Goal: Transaction & Acquisition: Purchase product/service

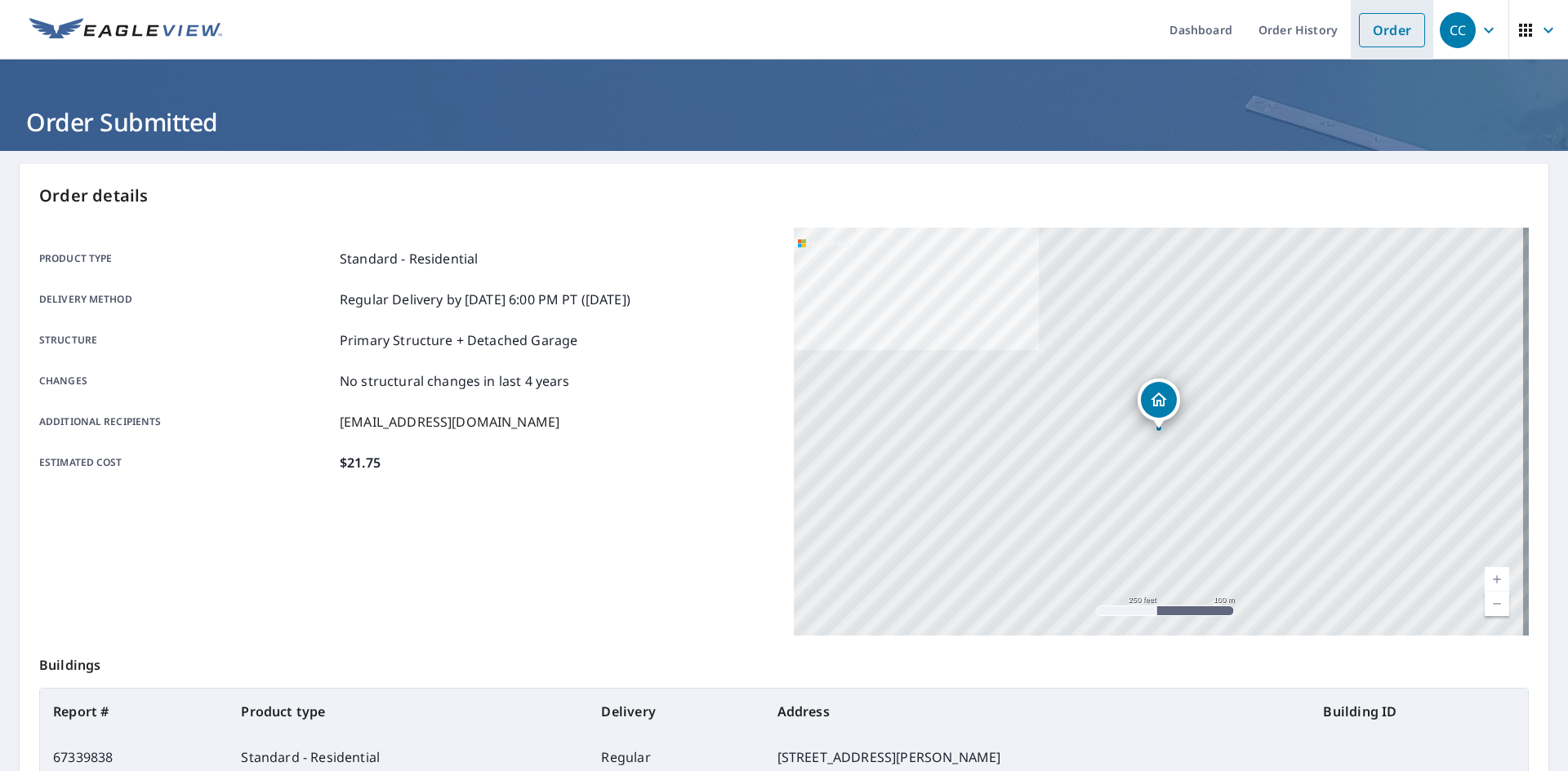
click at [1373, 21] on link "Order" at bounding box center [1392, 30] width 66 height 34
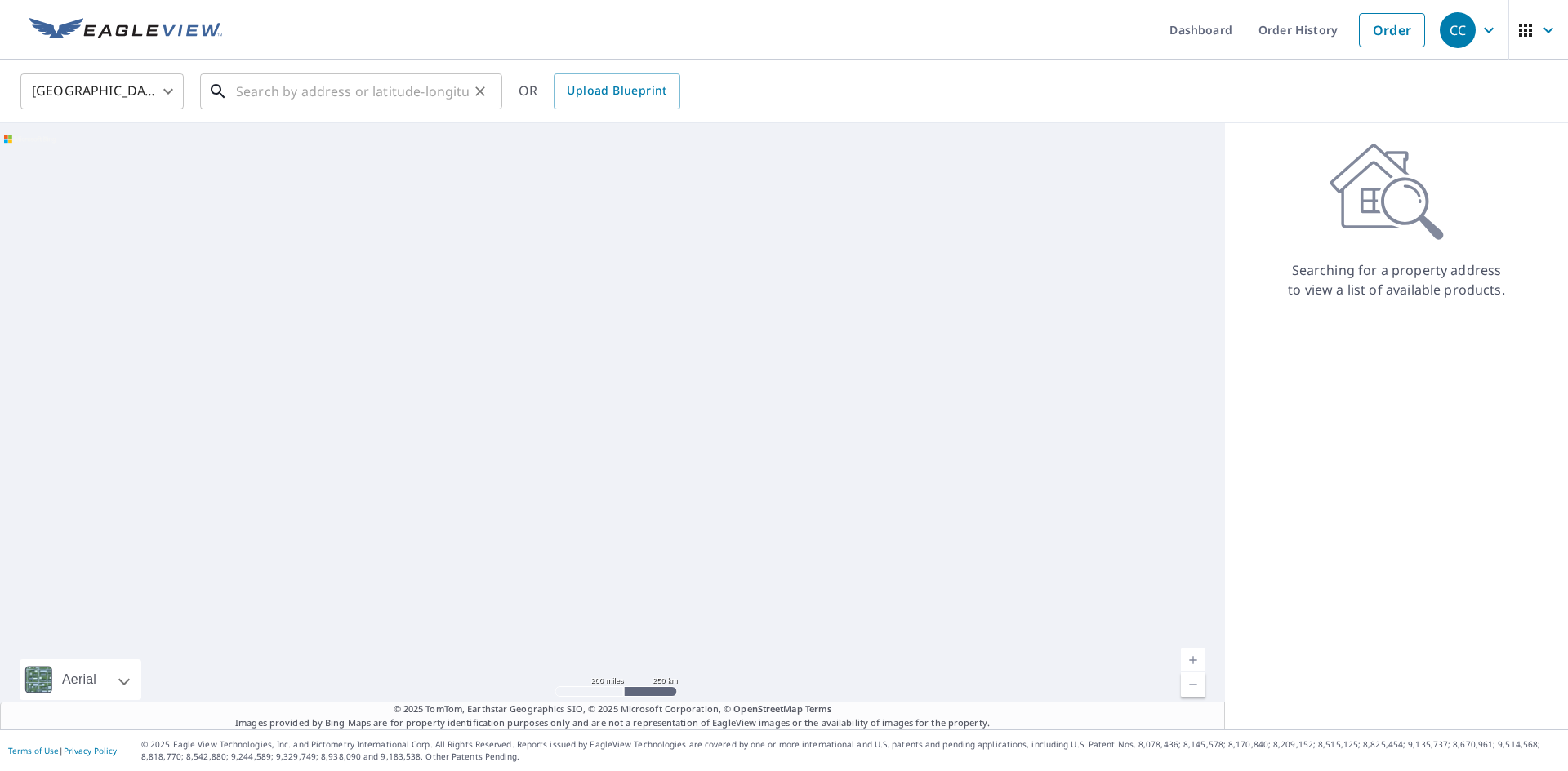
click at [338, 101] on input "text" at bounding box center [353, 91] width 233 height 46
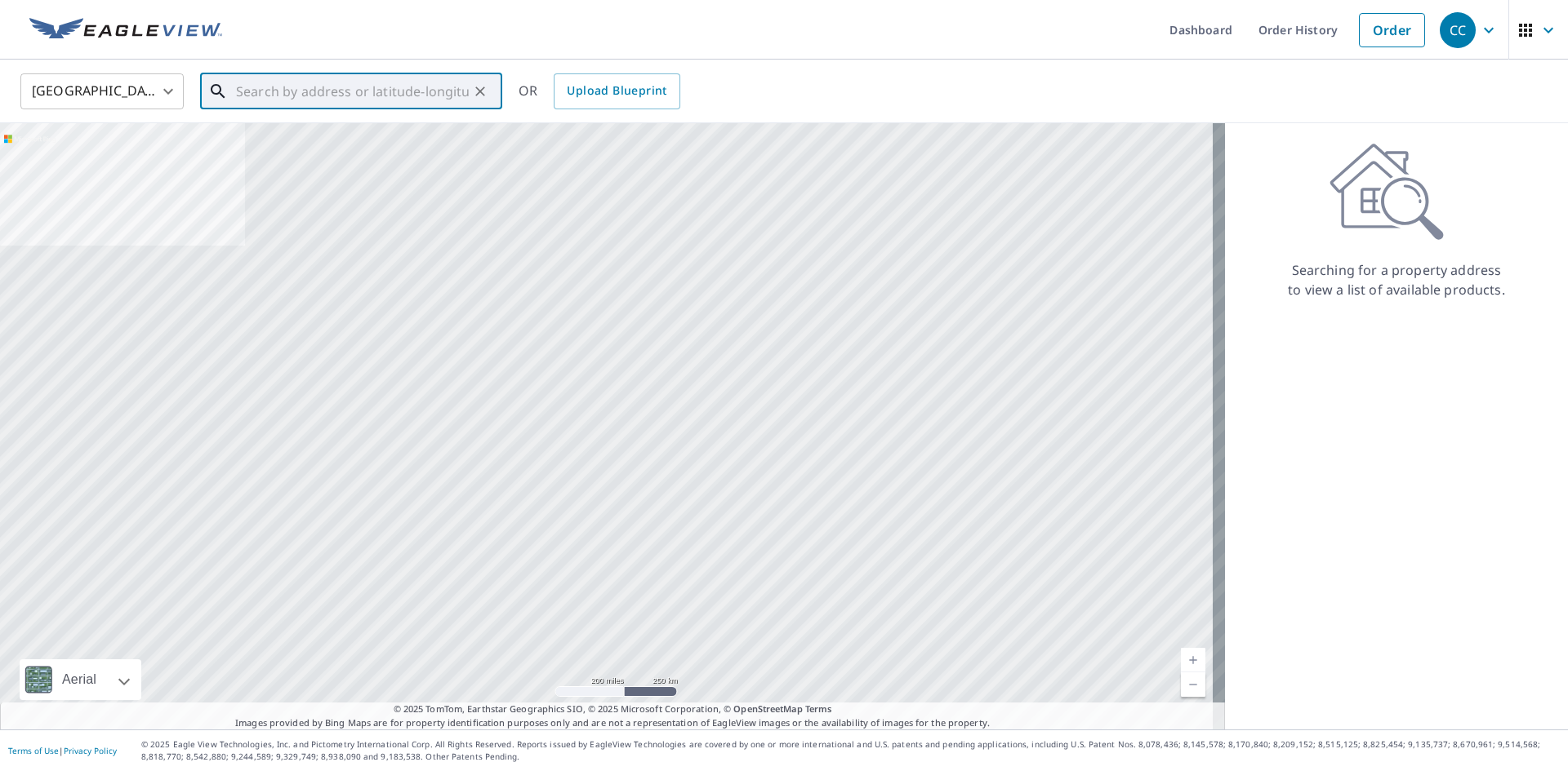
paste input "[STREET_ADDRESS]"
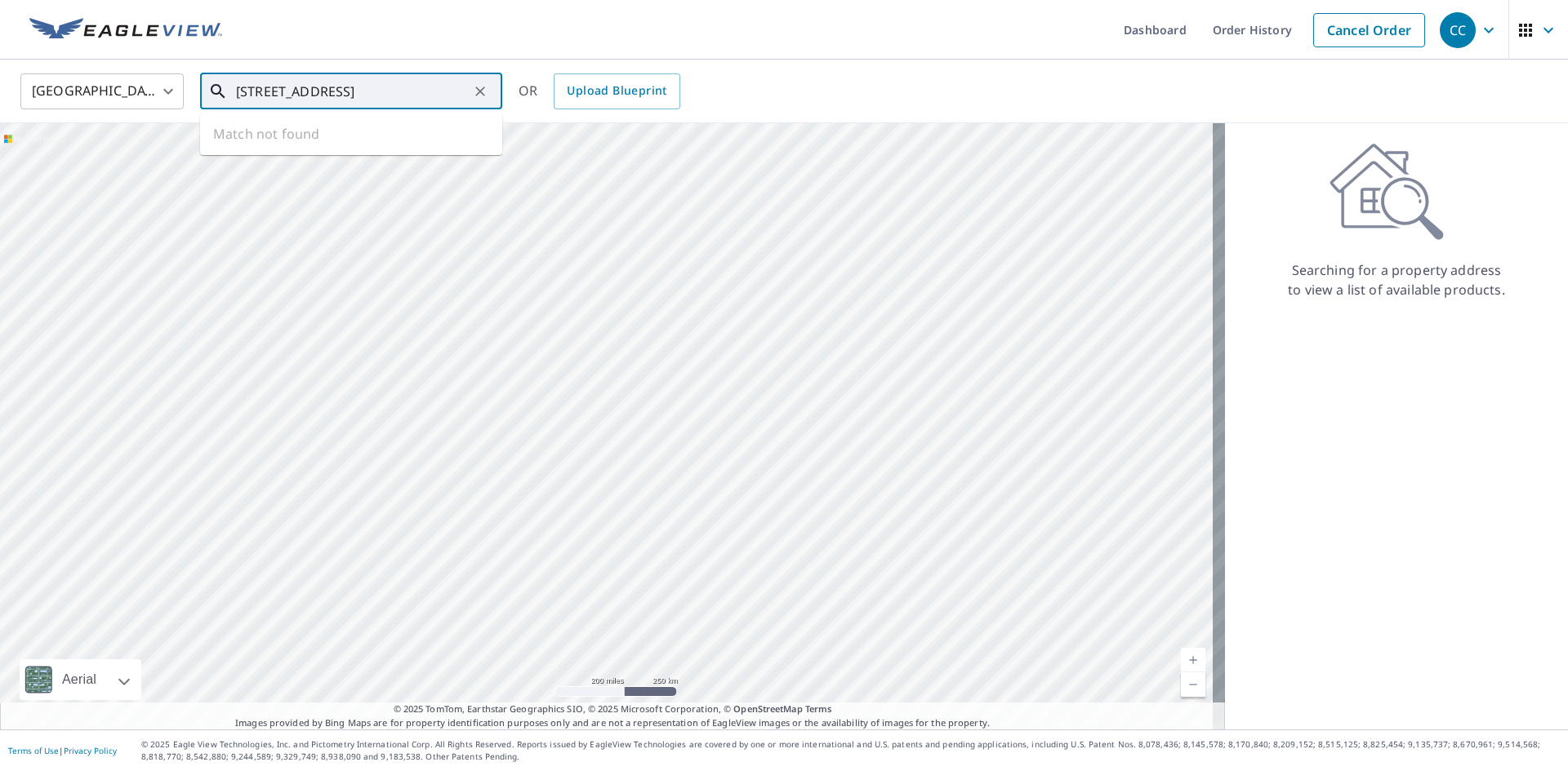
drag, startPoint x: 409, startPoint y: 95, endPoint x: 554, endPoint y: 114, distance: 146.2
click at [554, 114] on div "[GEOGRAPHIC_DATA] [GEOGRAPHIC_DATA] ​ [STREET_ADDRESS] Sarasota ​ Match not fou…" at bounding box center [784, 91] width 1568 height 63
click at [319, 145] on span "[STREET_ADDRESS]" at bounding box center [361, 139] width 257 height 20
type input "[STREET_ADDRESS]"
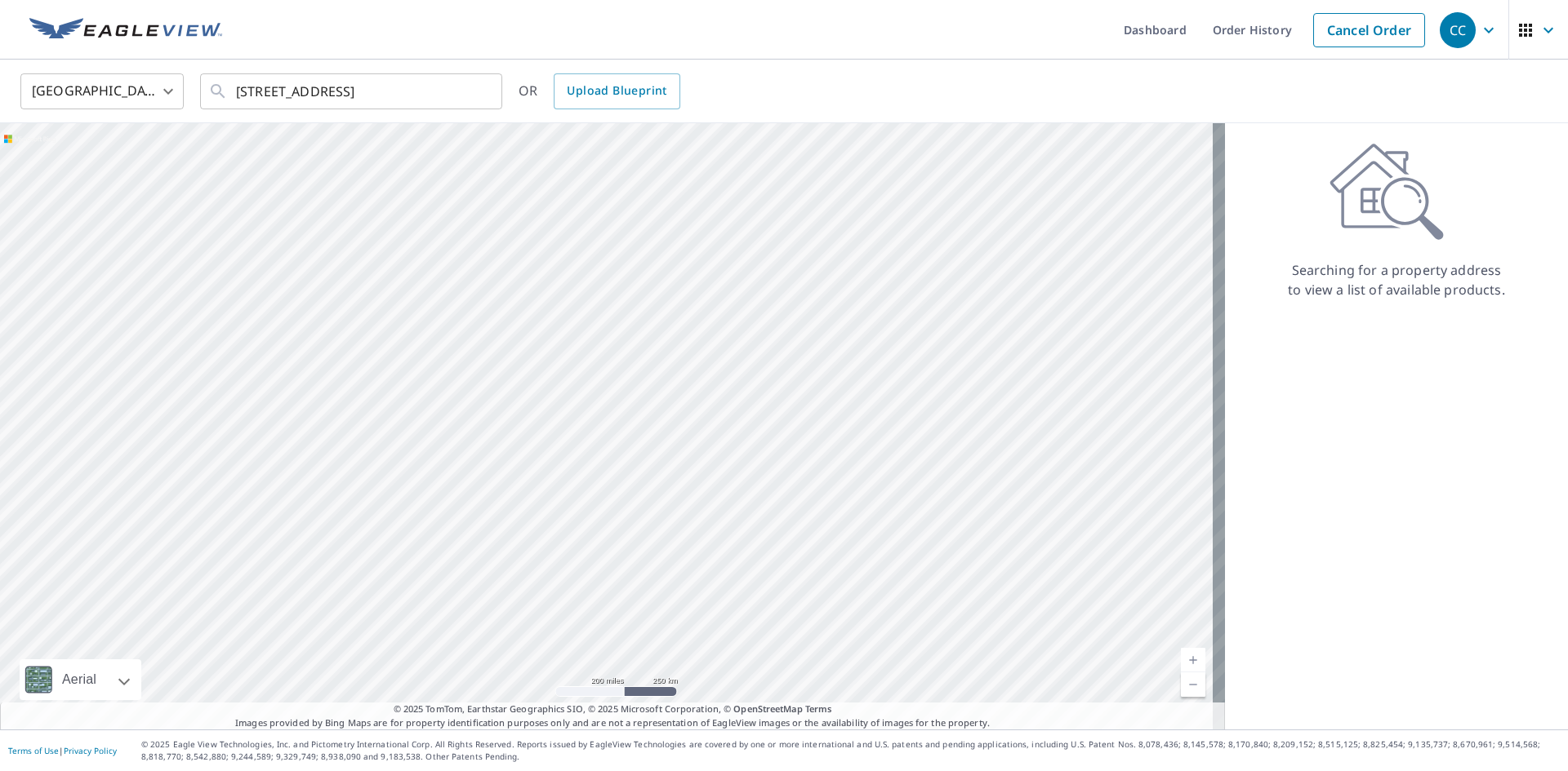
scroll to position [0, 0]
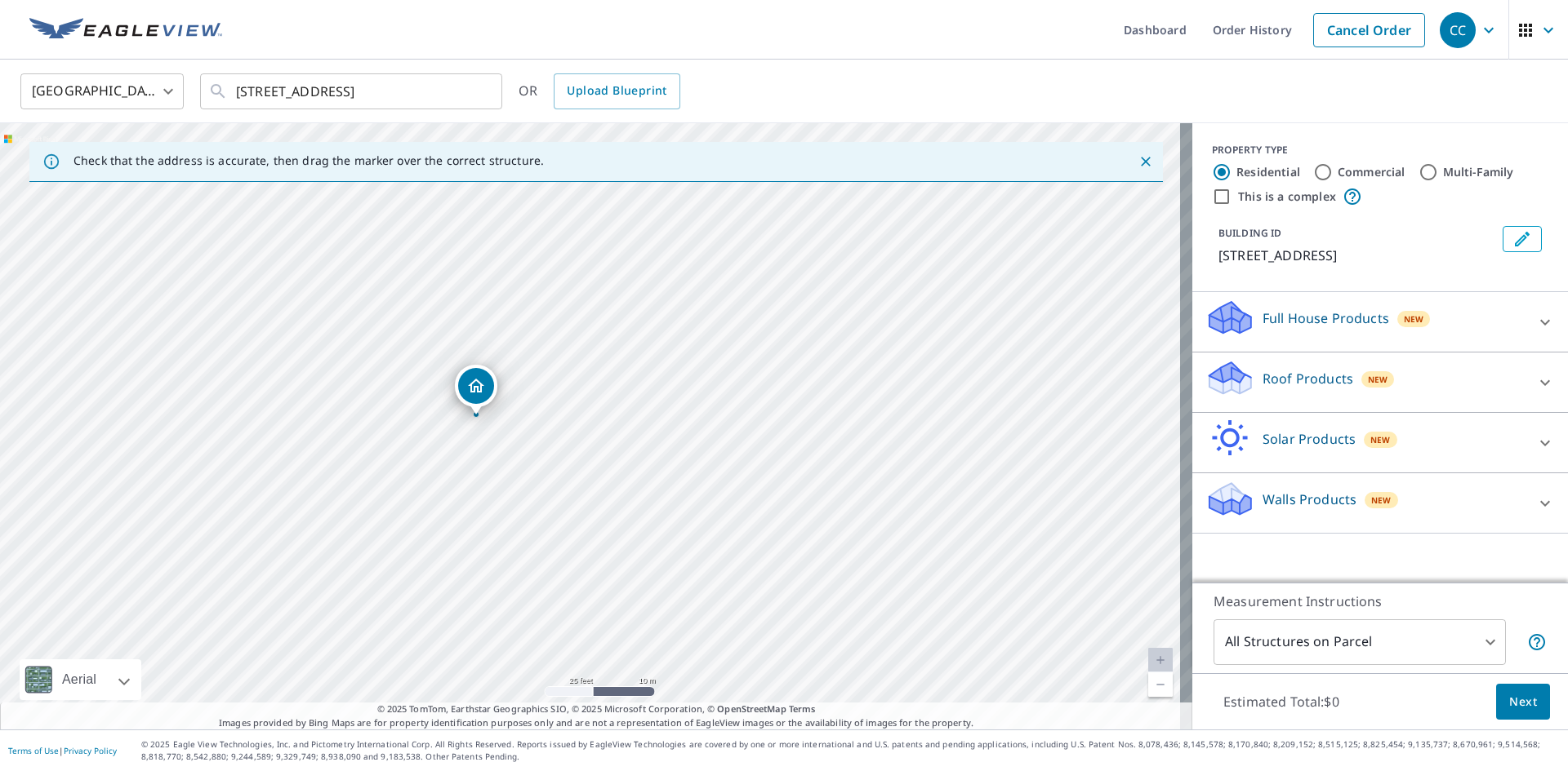
click at [1242, 379] on div "Roof Products New" at bounding box center [1366, 382] width 320 height 47
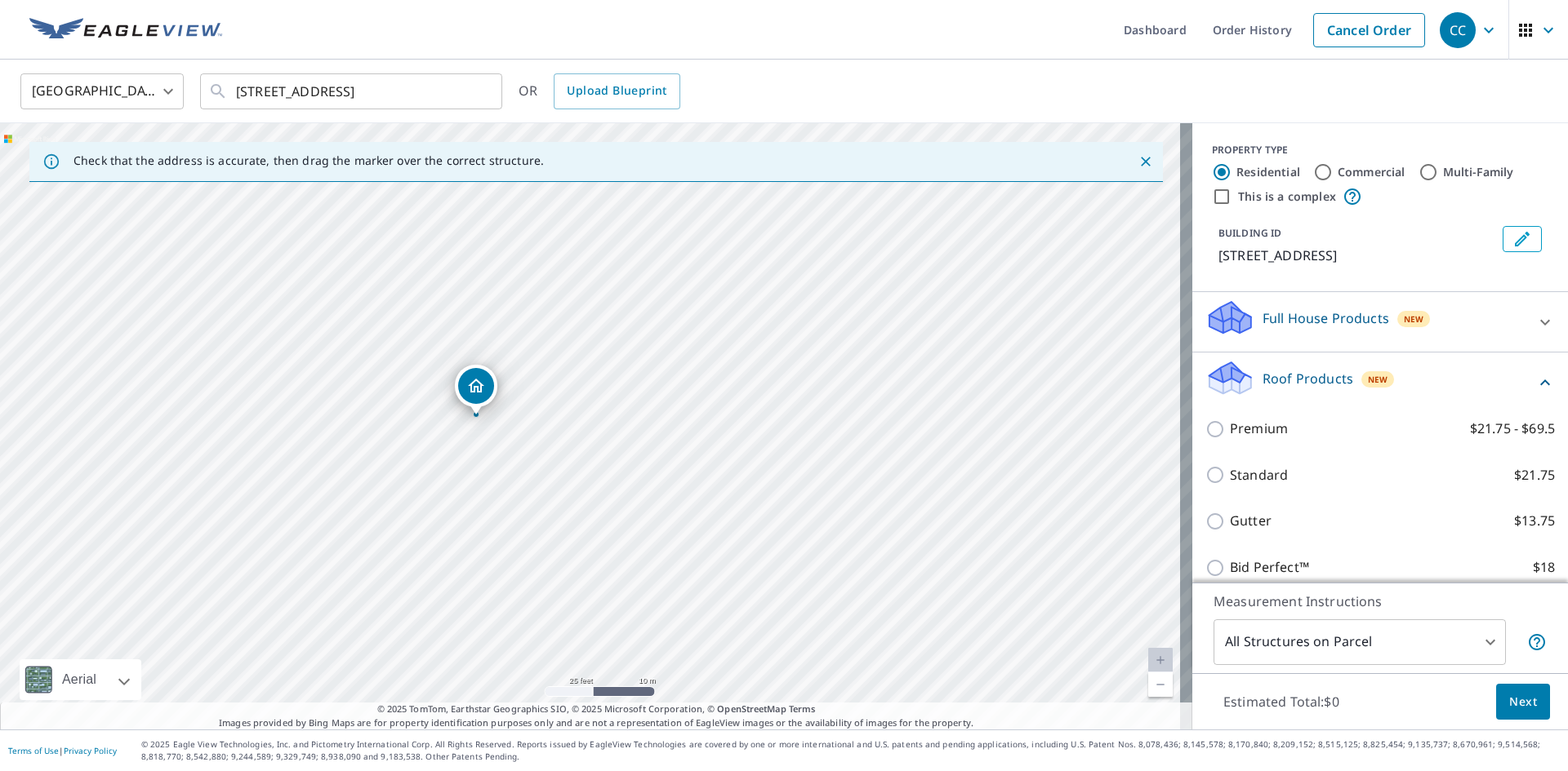
click at [1253, 445] on div "Premium $21.75 - $69.5" at bounding box center [1381, 429] width 350 height 47
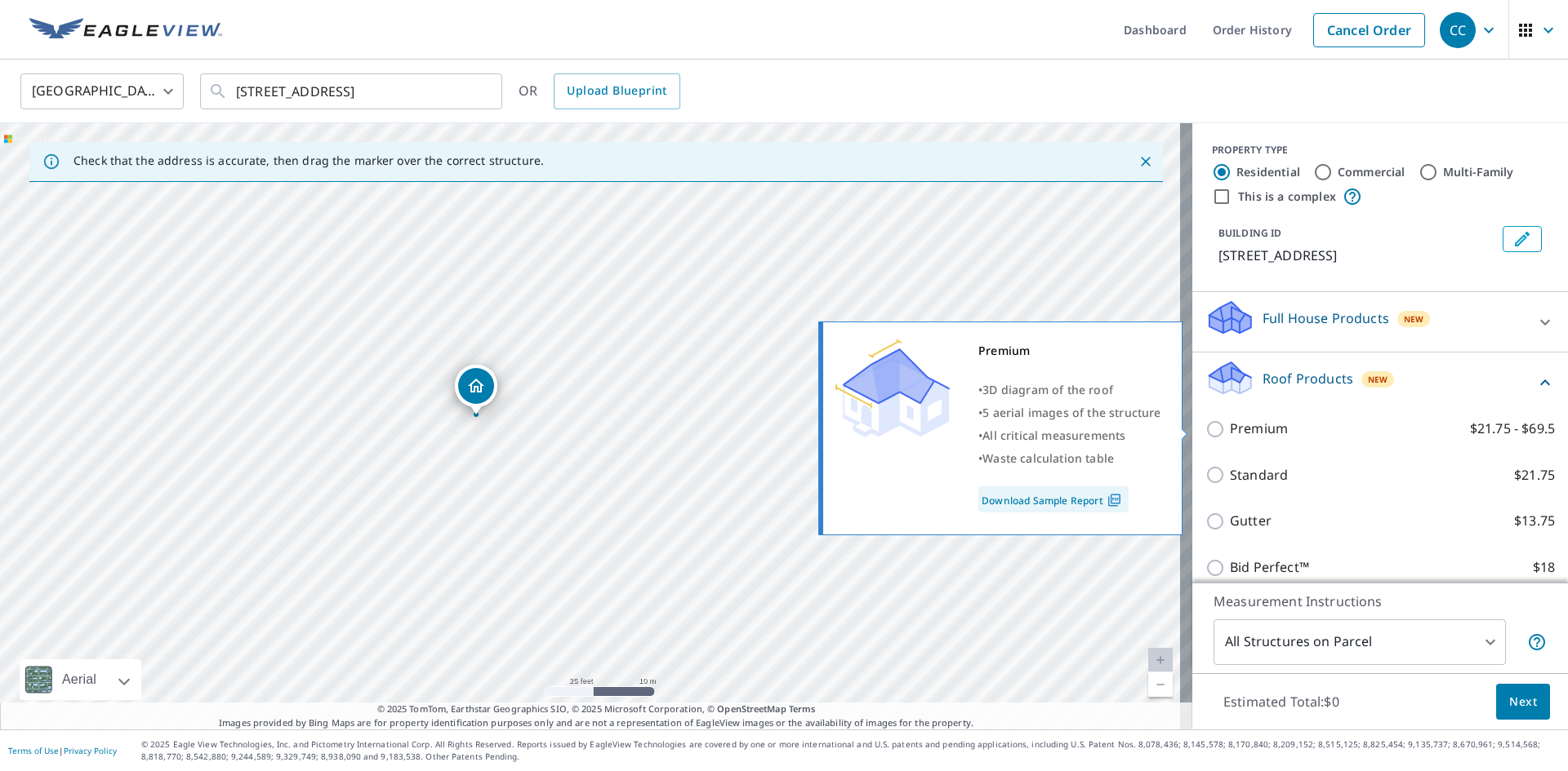
click at [1246, 432] on p "Premium" at bounding box center [1259, 429] width 58 height 20
click at [1230, 432] on input "Premium $21.75 - $69.5" at bounding box center [1218, 429] width 24 height 20
checkbox input "true"
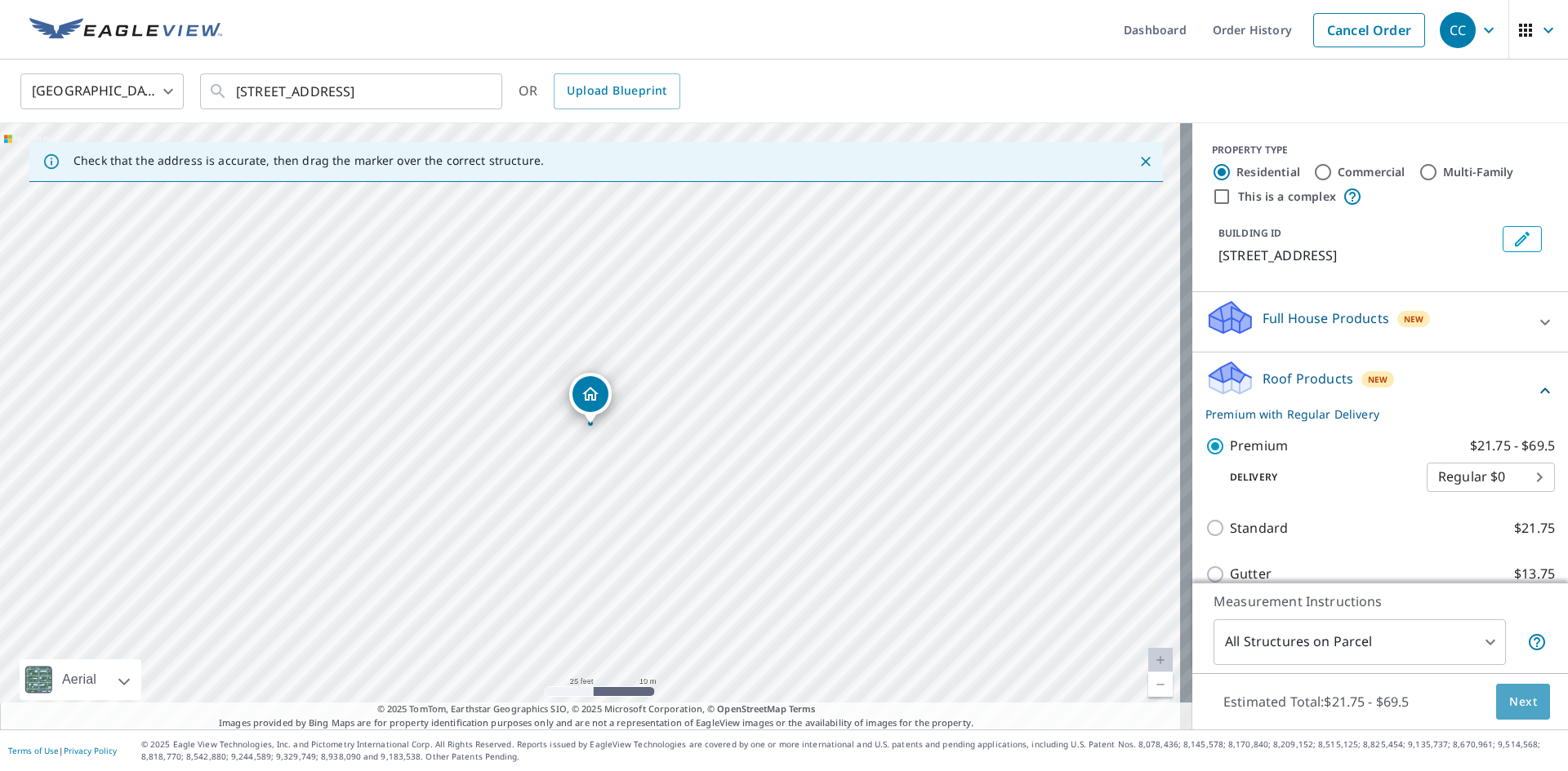
click at [1519, 718] on button "Next" at bounding box center [1523, 702] width 54 height 36
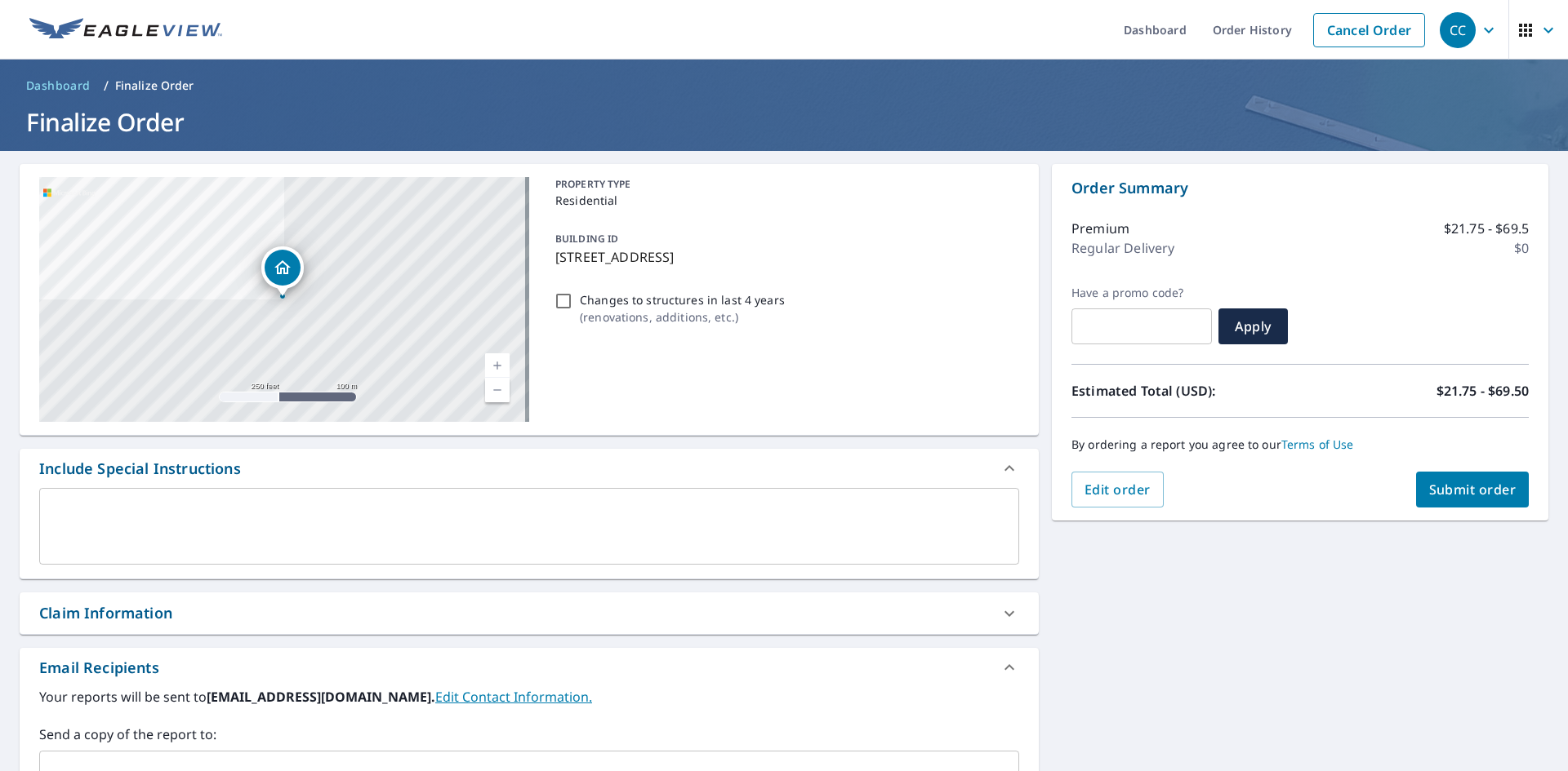
scroll to position [257, 0]
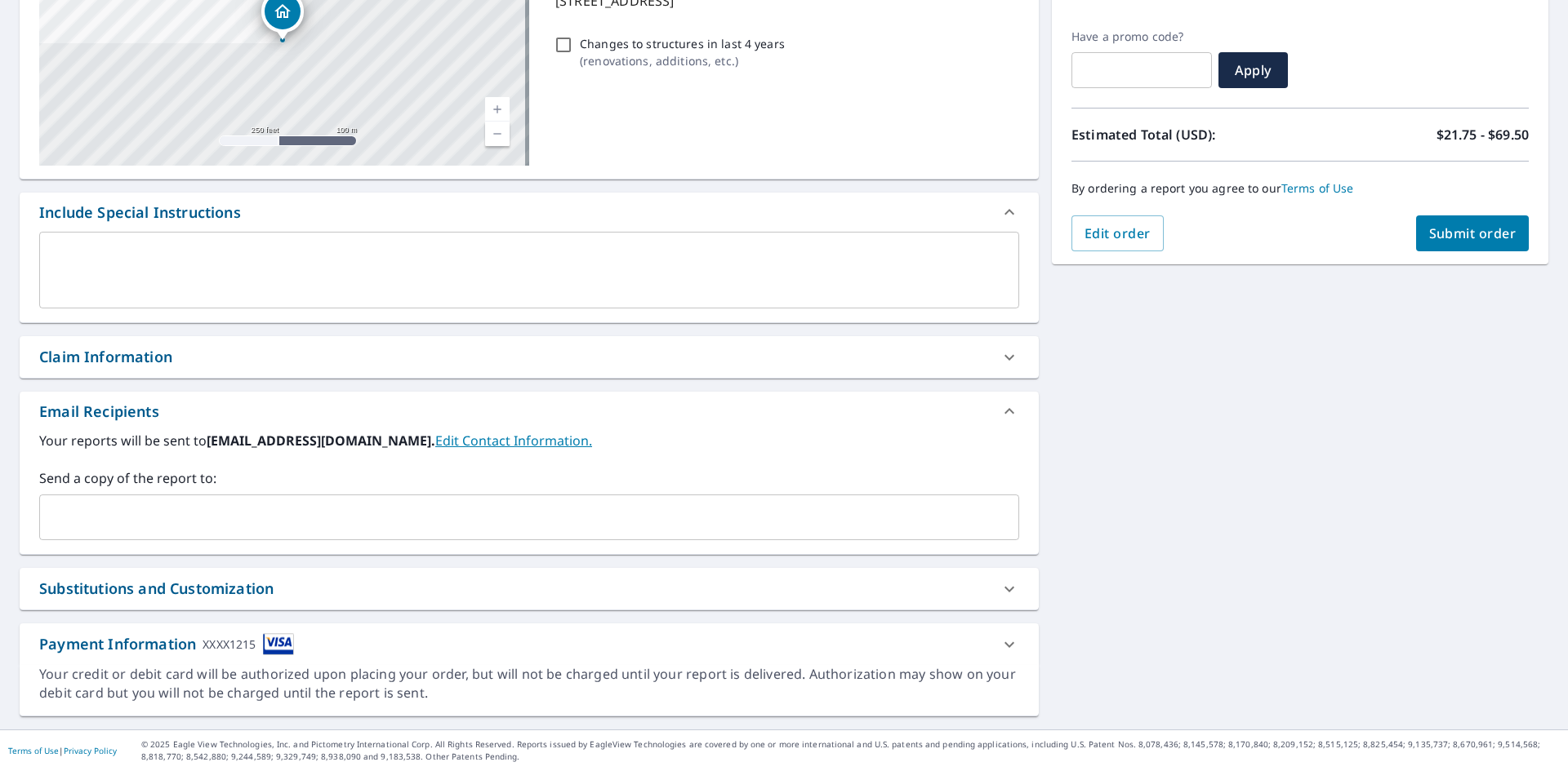
click at [281, 362] on div "Claim Information" at bounding box center [515, 357] width 951 height 22
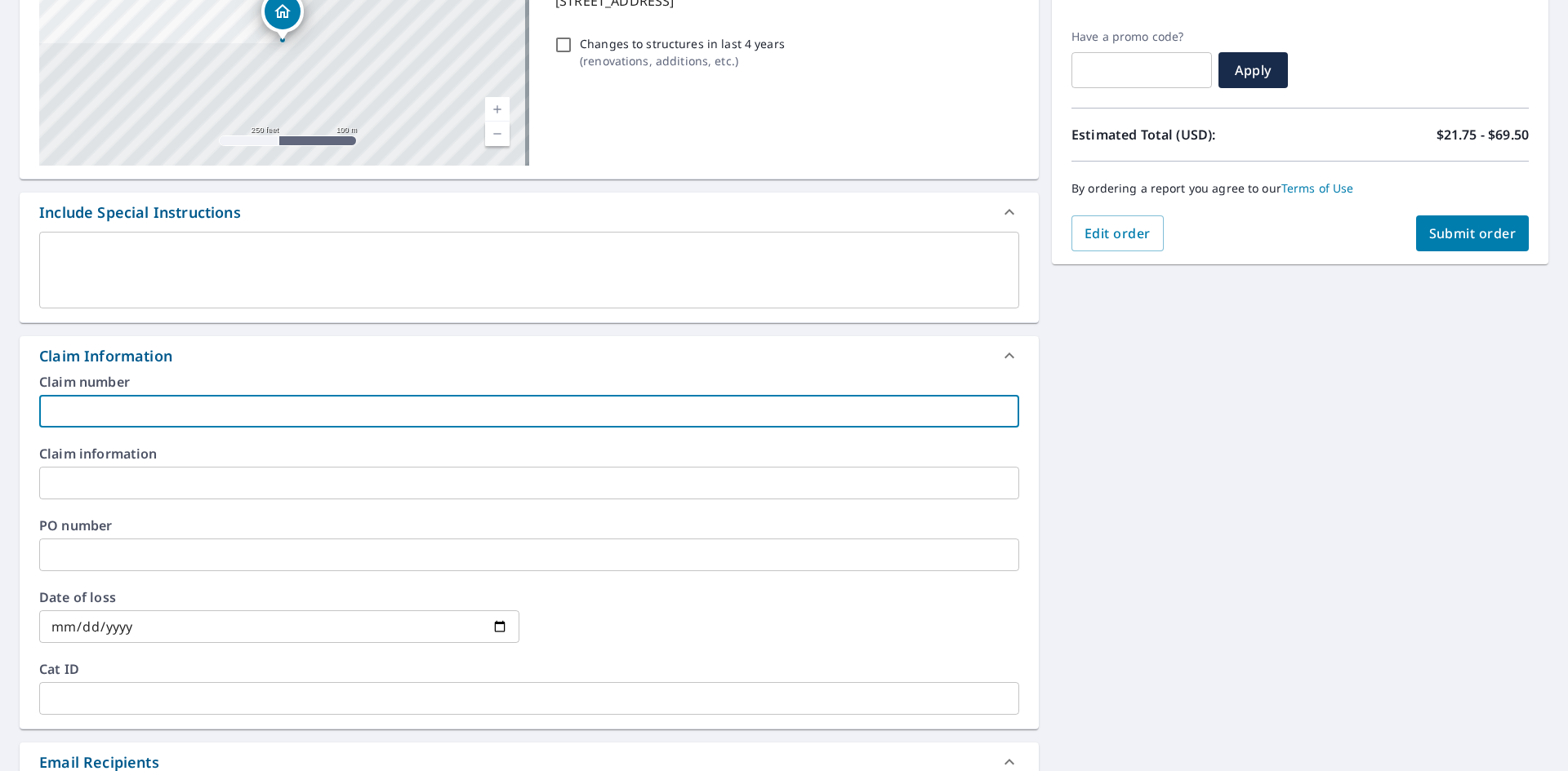
click at [281, 411] on input "text" at bounding box center [529, 411] width 980 height 33
paste input "8158659"
click at [245, 406] on input "8158659" at bounding box center [529, 411] width 980 height 33
paste input "American Legion NO-VEL Post 159 [DOMAIN_NAME]"
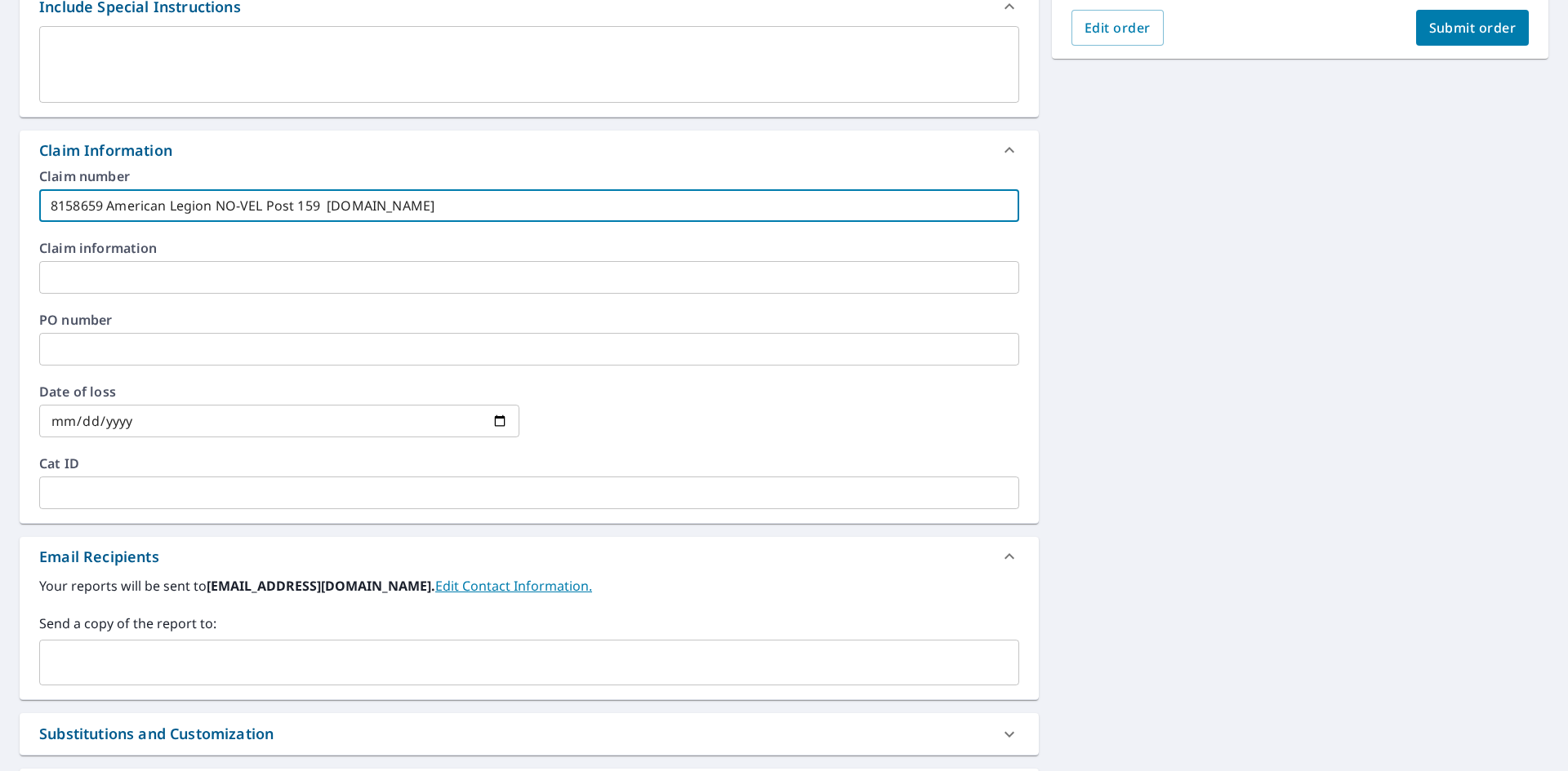
scroll to position [607, 0]
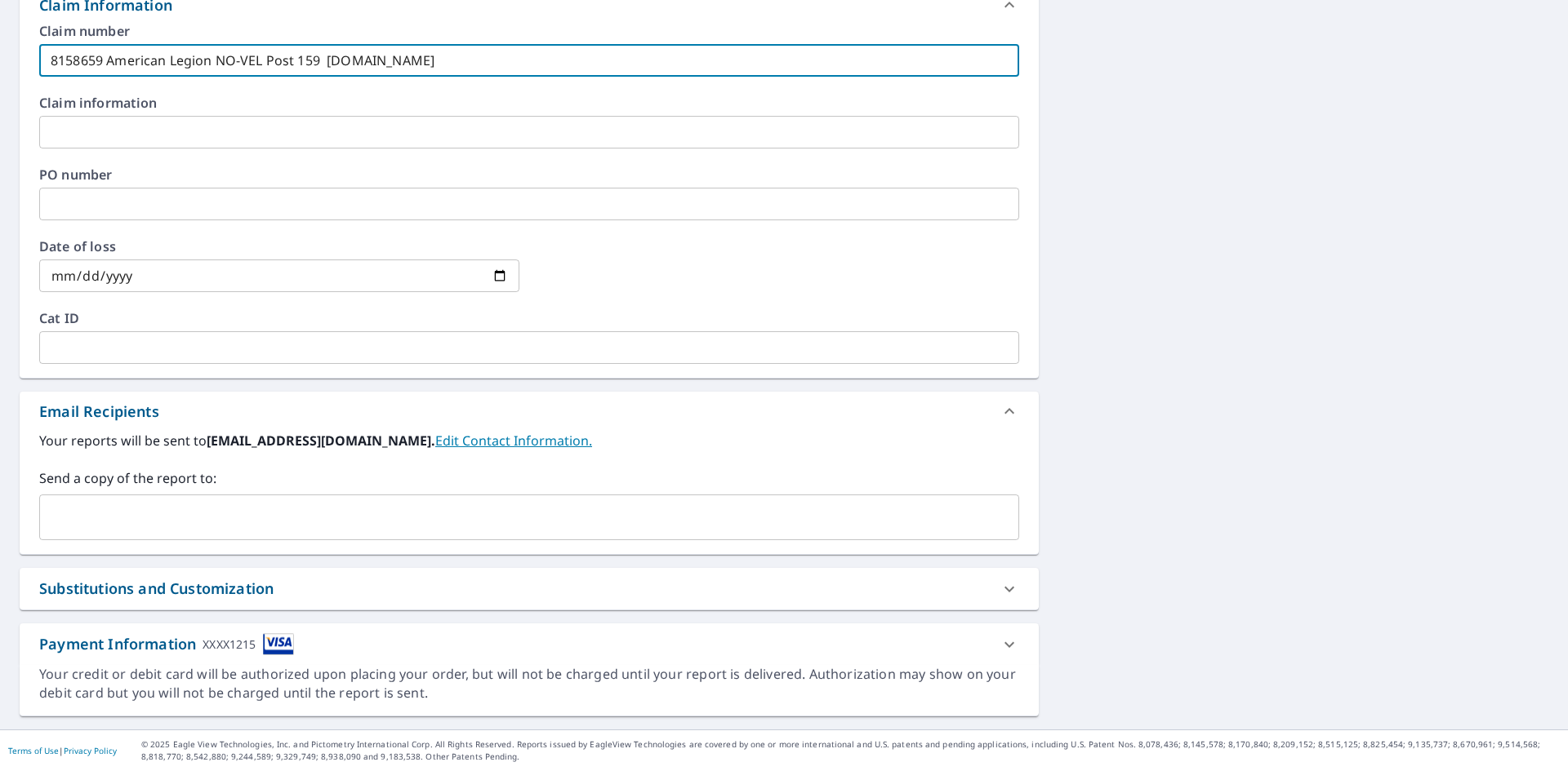
type input "8158659 American Legion NO-VEL Post 159 [DOMAIN_NAME]"
click at [191, 508] on input "text" at bounding box center [516, 517] width 941 height 31
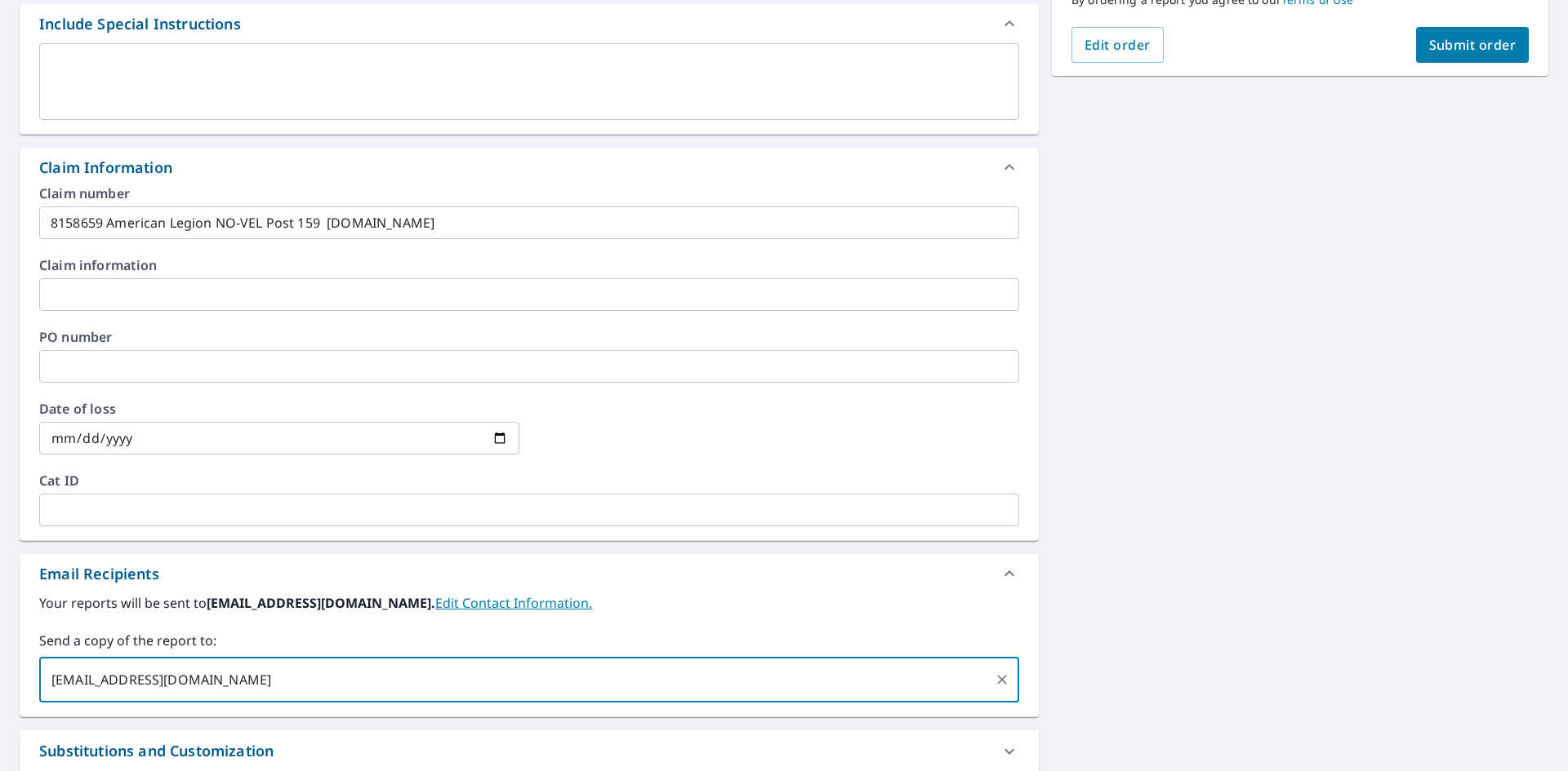
scroll to position [36, 0]
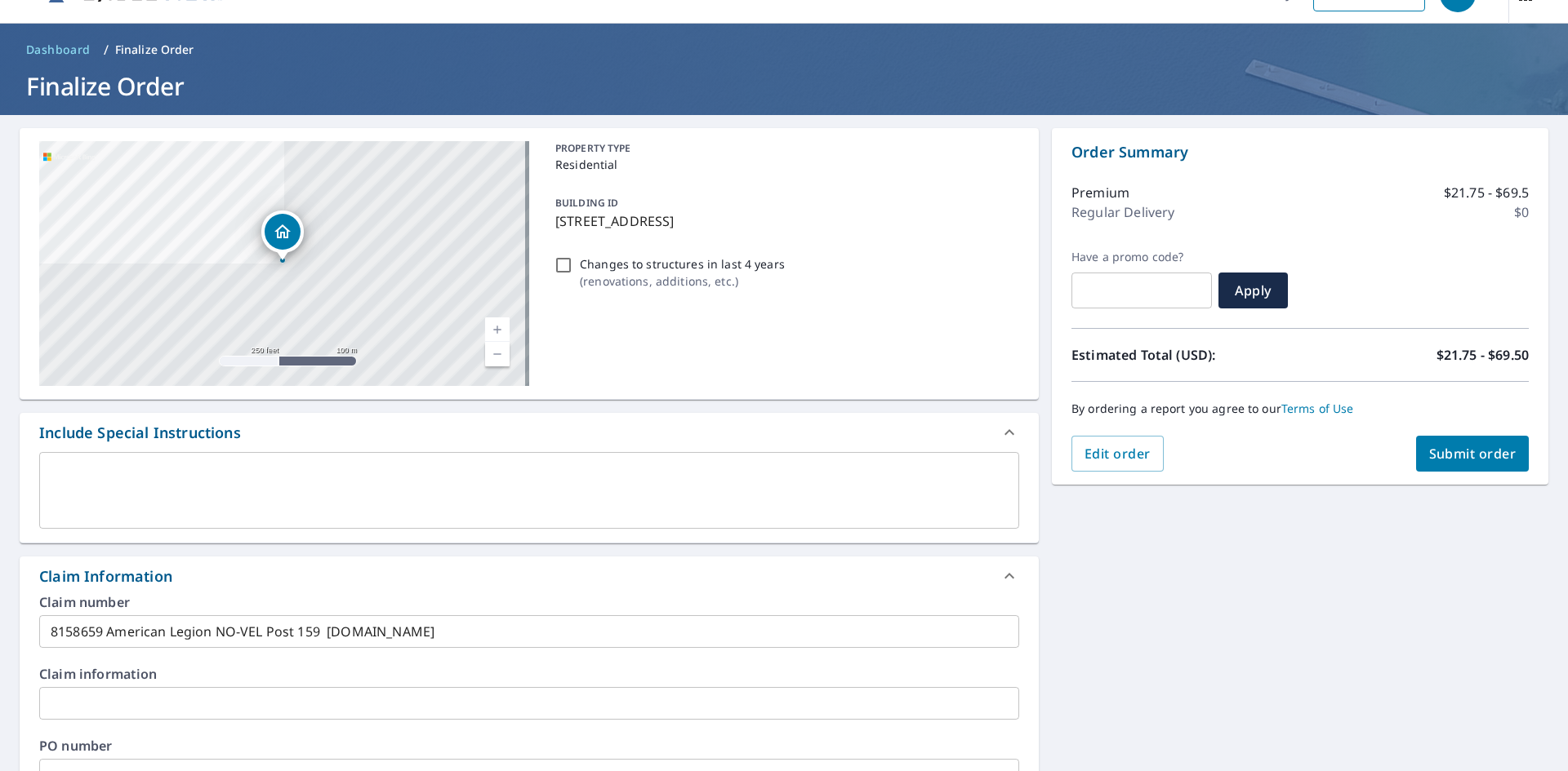
type input "[EMAIL_ADDRESS][DOMAIN_NAME]"
click at [1454, 460] on span "Submit order" at bounding box center [1473, 453] width 87 height 18
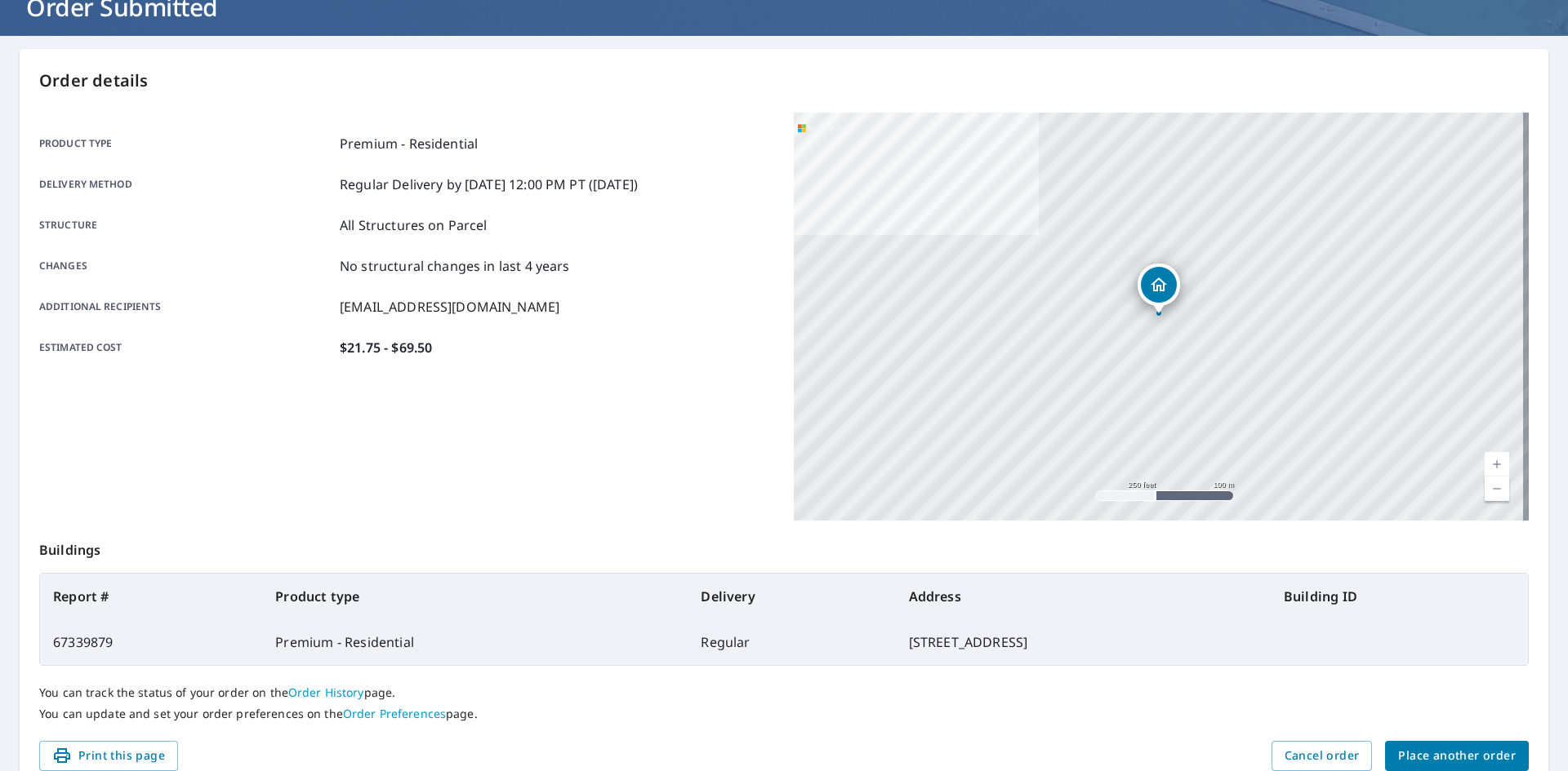
scroll to position [190, 0]
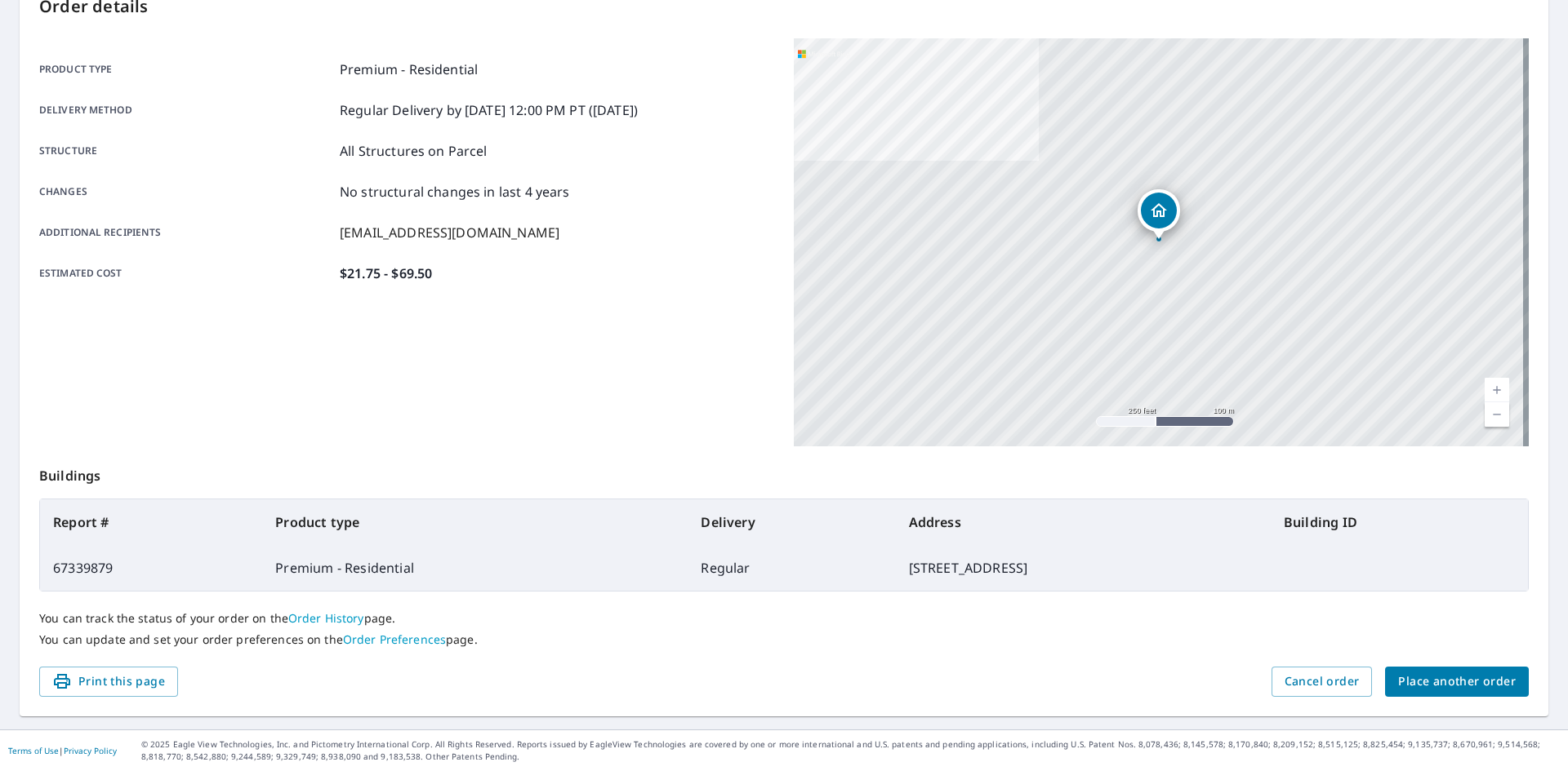
click at [1494, 688] on span "Place another order" at bounding box center [1457, 682] width 117 height 20
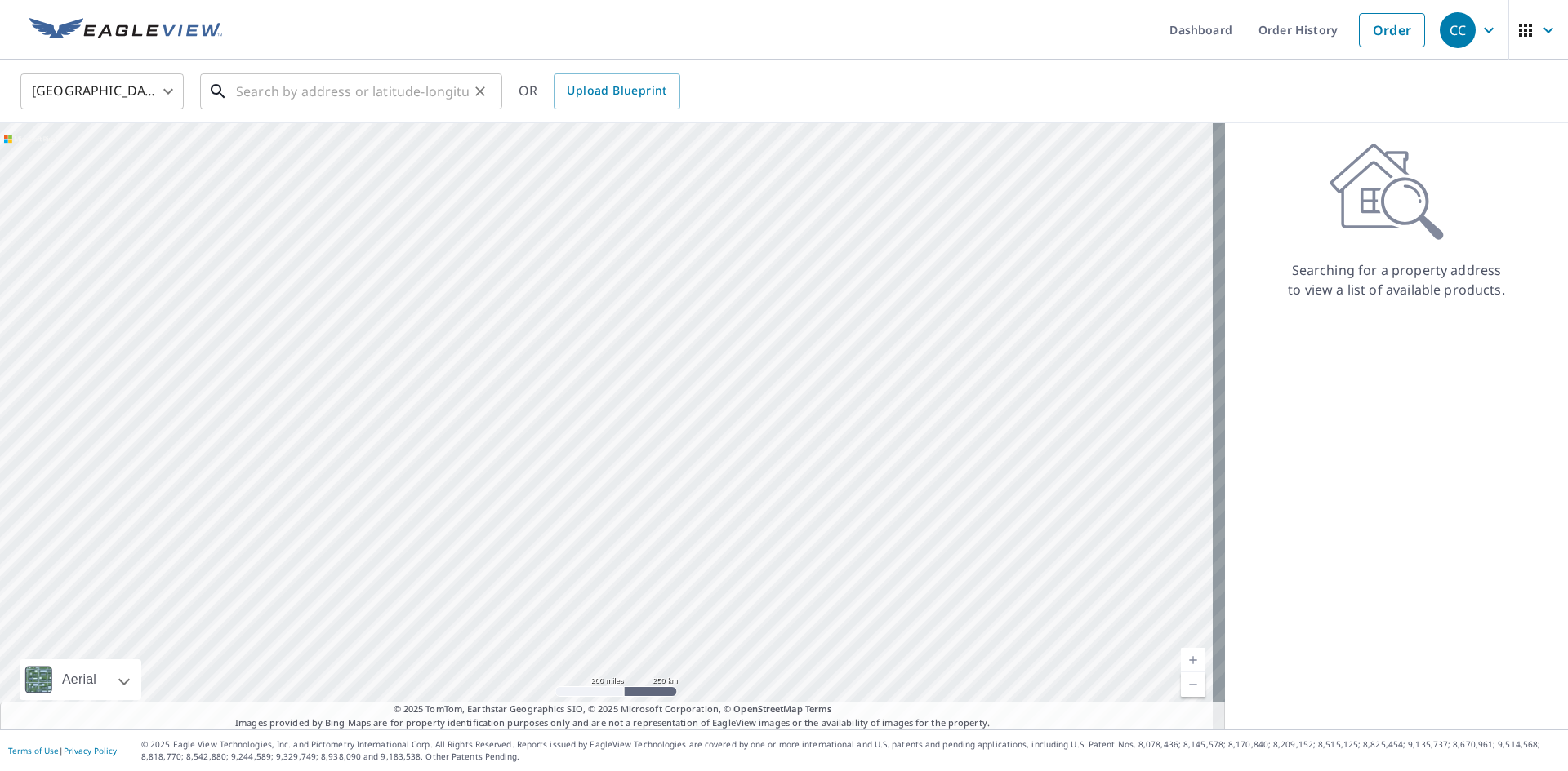
click at [289, 71] on input "text" at bounding box center [353, 91] width 233 height 46
paste input "[STREET_ADDRESS][PERSON_NAME]"
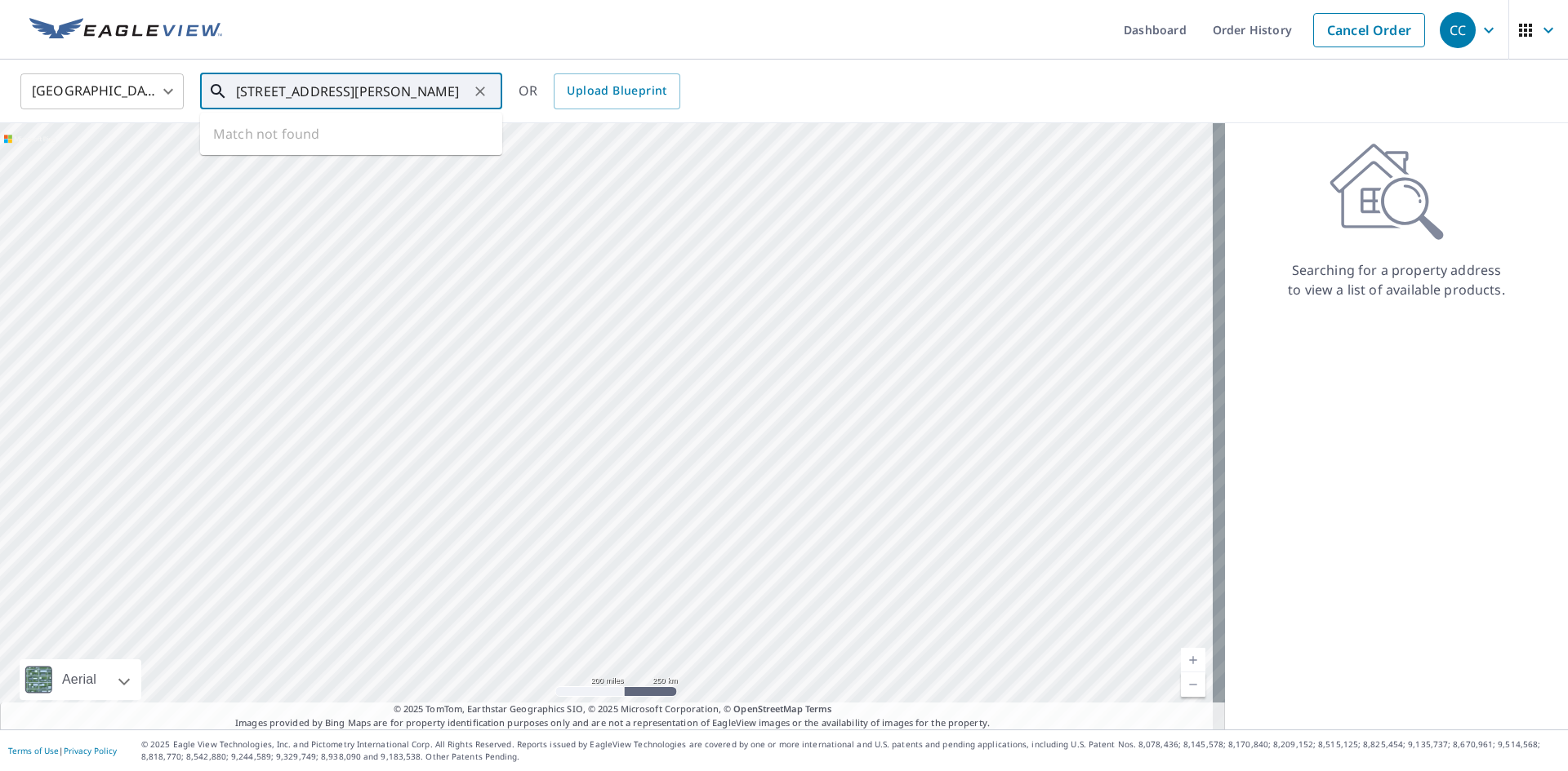
scroll to position [0, 91]
drag, startPoint x: 422, startPoint y: 89, endPoint x: 526, endPoint y: 110, distance: 106.1
click at [526, 110] on div "[GEOGRAPHIC_DATA] [GEOGRAPHIC_DATA] ​ [STREET_ADDRESS] [PERSON_NAME] Co ​ Match…" at bounding box center [784, 91] width 1568 height 63
click at [351, 131] on span "[STREET_ADDRESS]" at bounding box center [361, 139] width 257 height 20
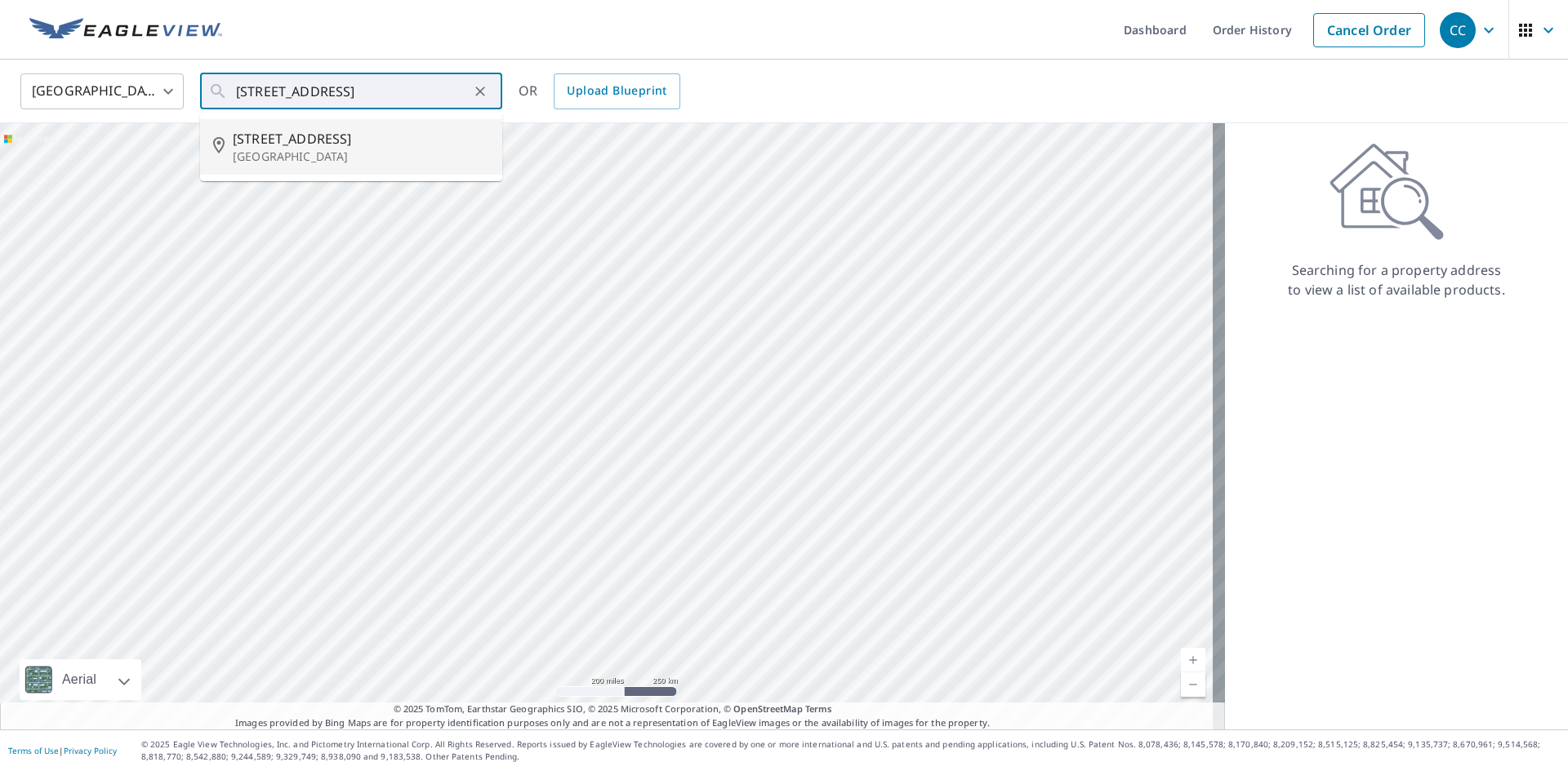
type input "[STREET_ADDRESS]"
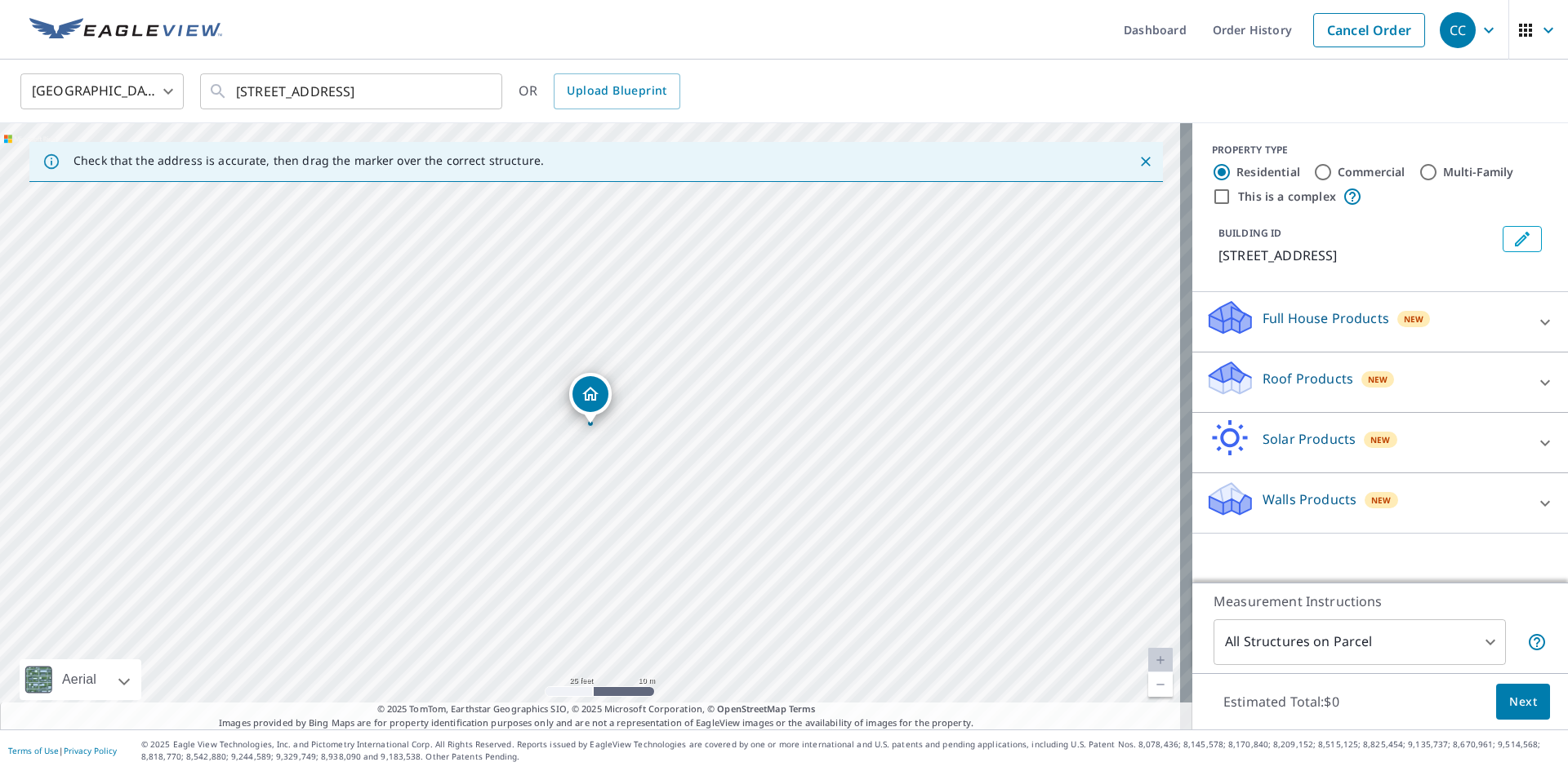
click at [1273, 372] on p "Roof Products" at bounding box center [1307, 379] width 90 height 20
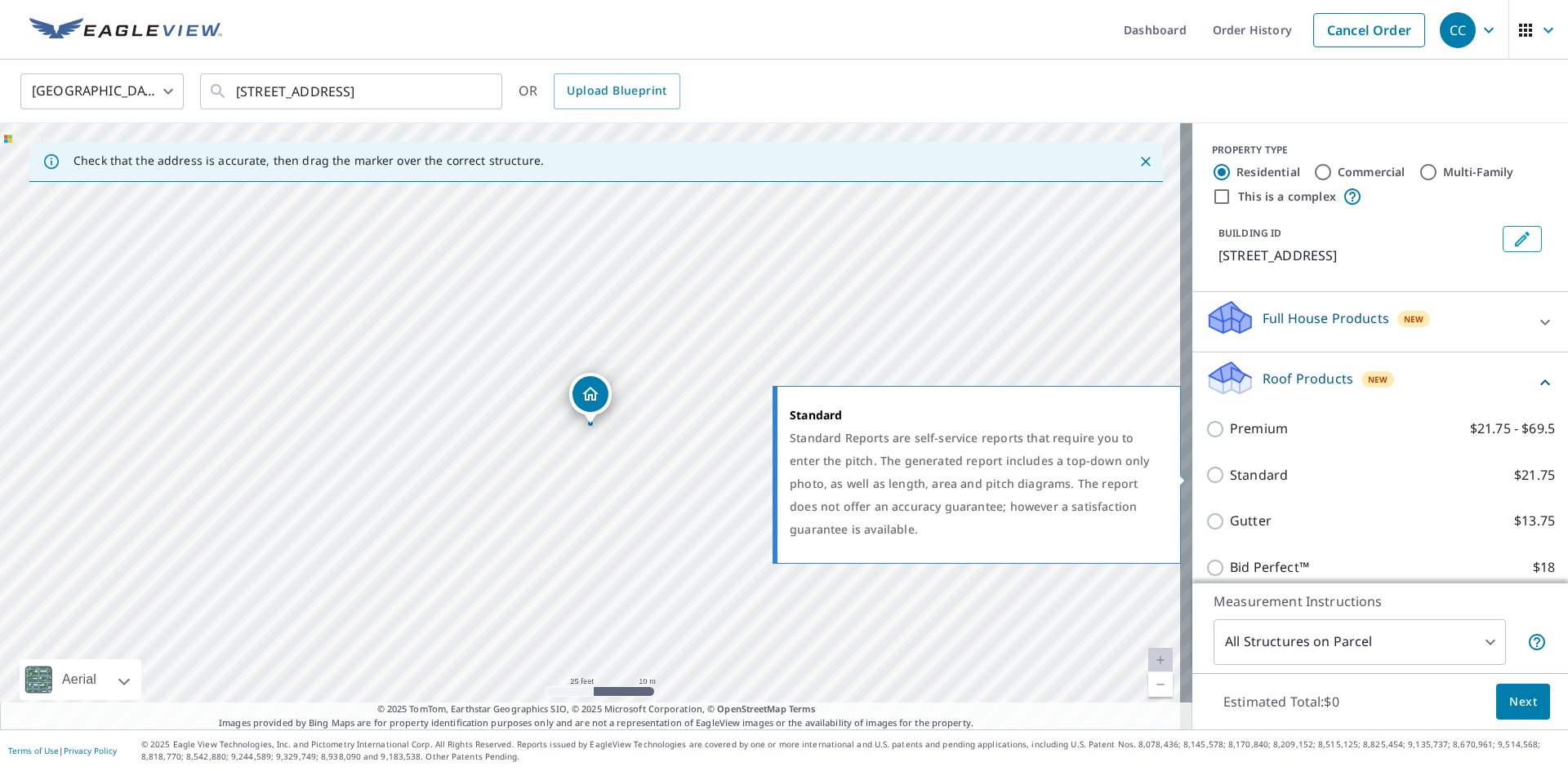
click at [1256, 480] on p "Standard" at bounding box center [1259, 475] width 58 height 20
click at [1230, 480] on input "Standard $21.75" at bounding box center [1218, 474] width 24 height 20
checkbox input "true"
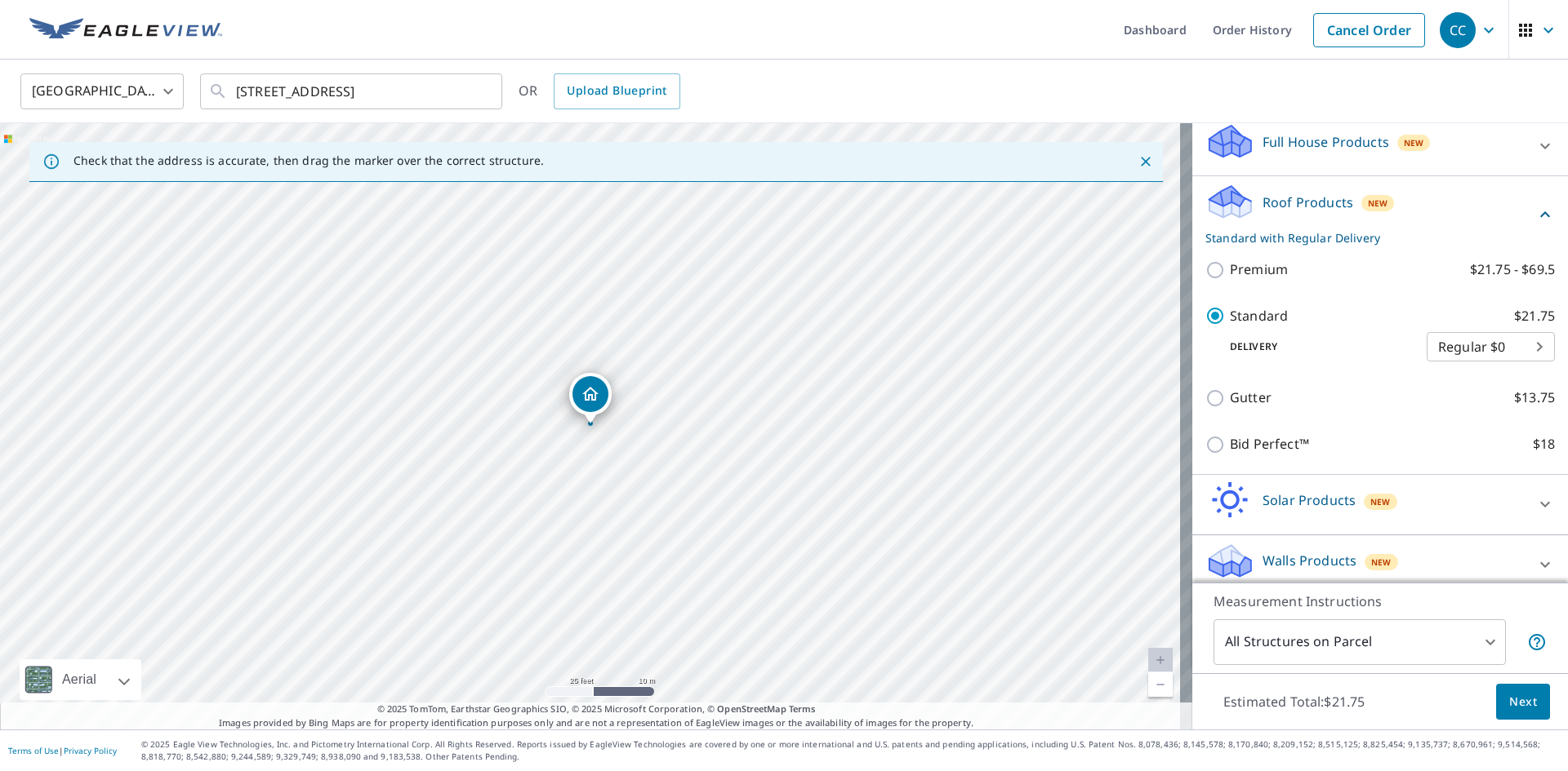
scroll to position [190, 0]
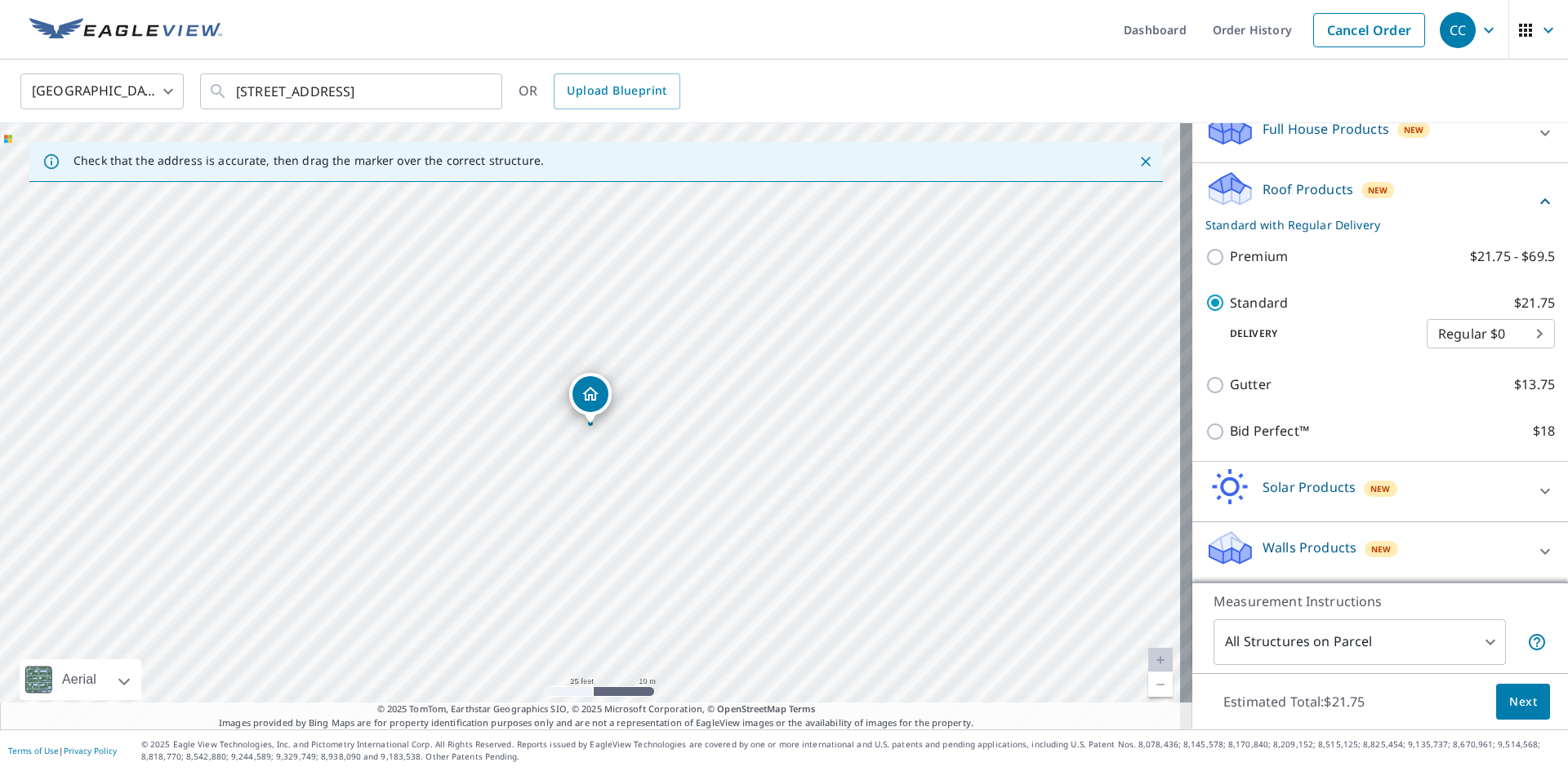
click at [1509, 692] on span "Next" at bounding box center [1523, 702] width 28 height 20
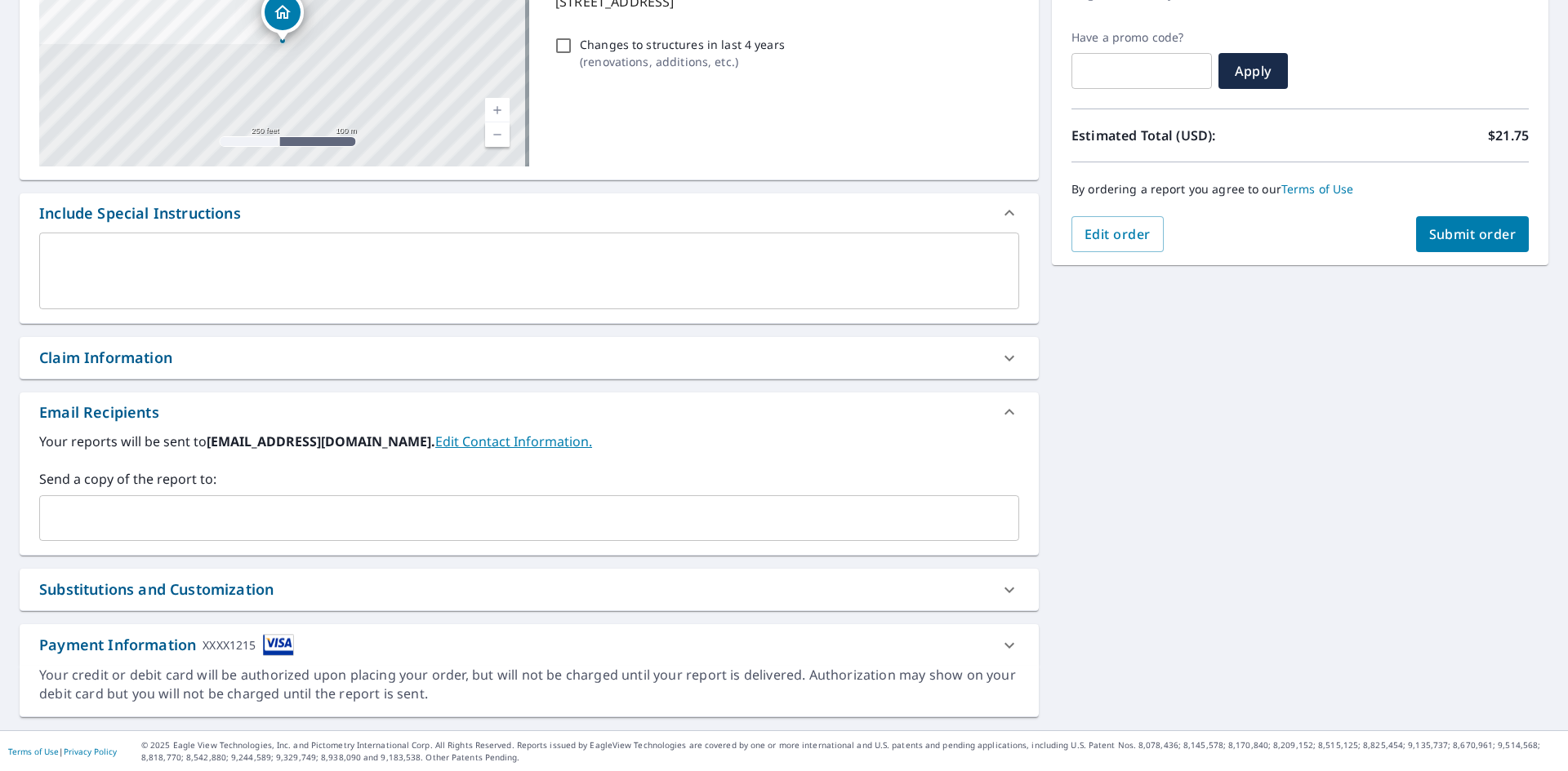
scroll to position [257, 0]
click at [204, 367] on div "Claim Information" at bounding box center [515, 357] width 951 height 22
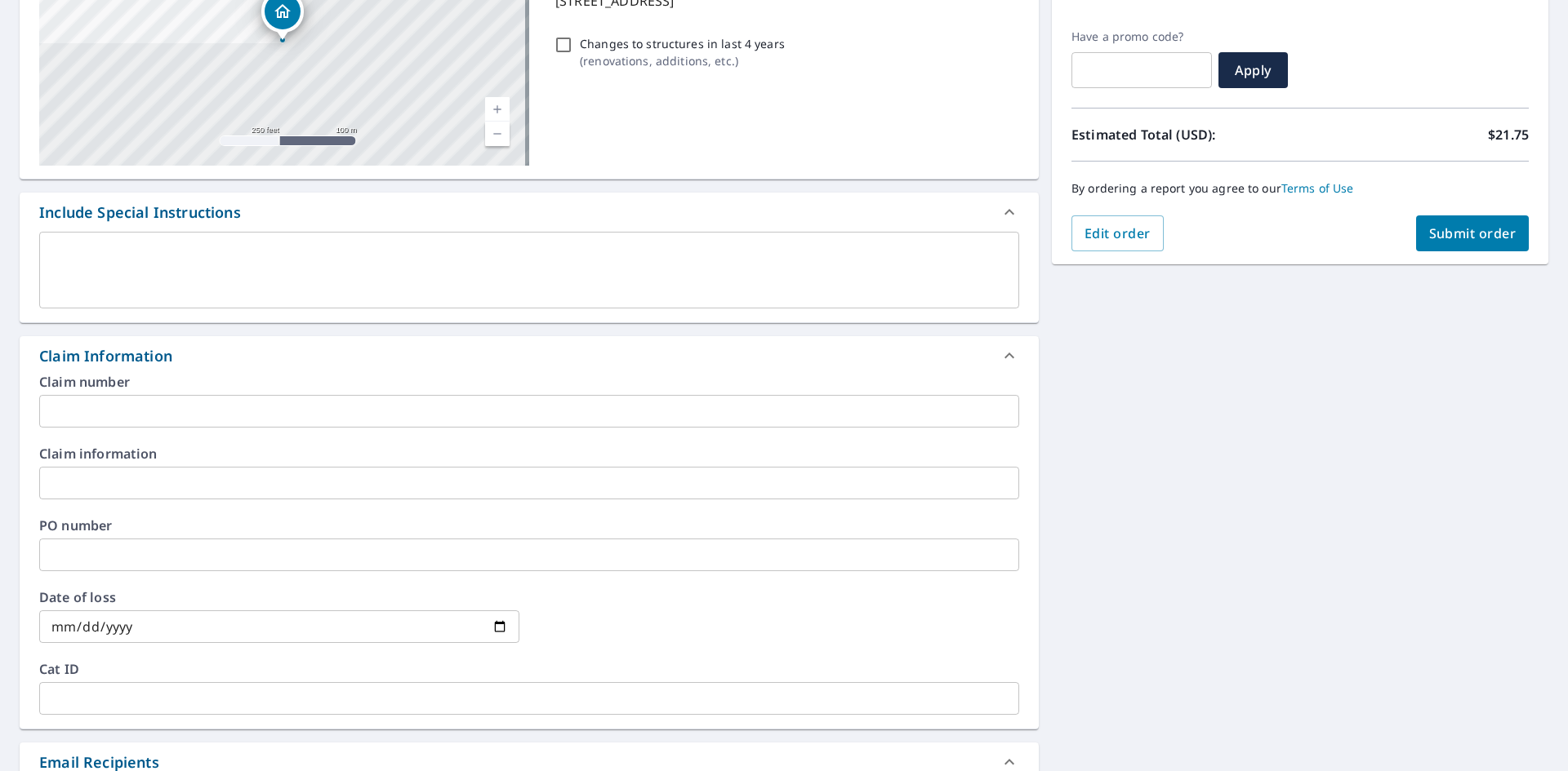
click at [164, 397] on input "text" at bounding box center [529, 411] width 980 height 33
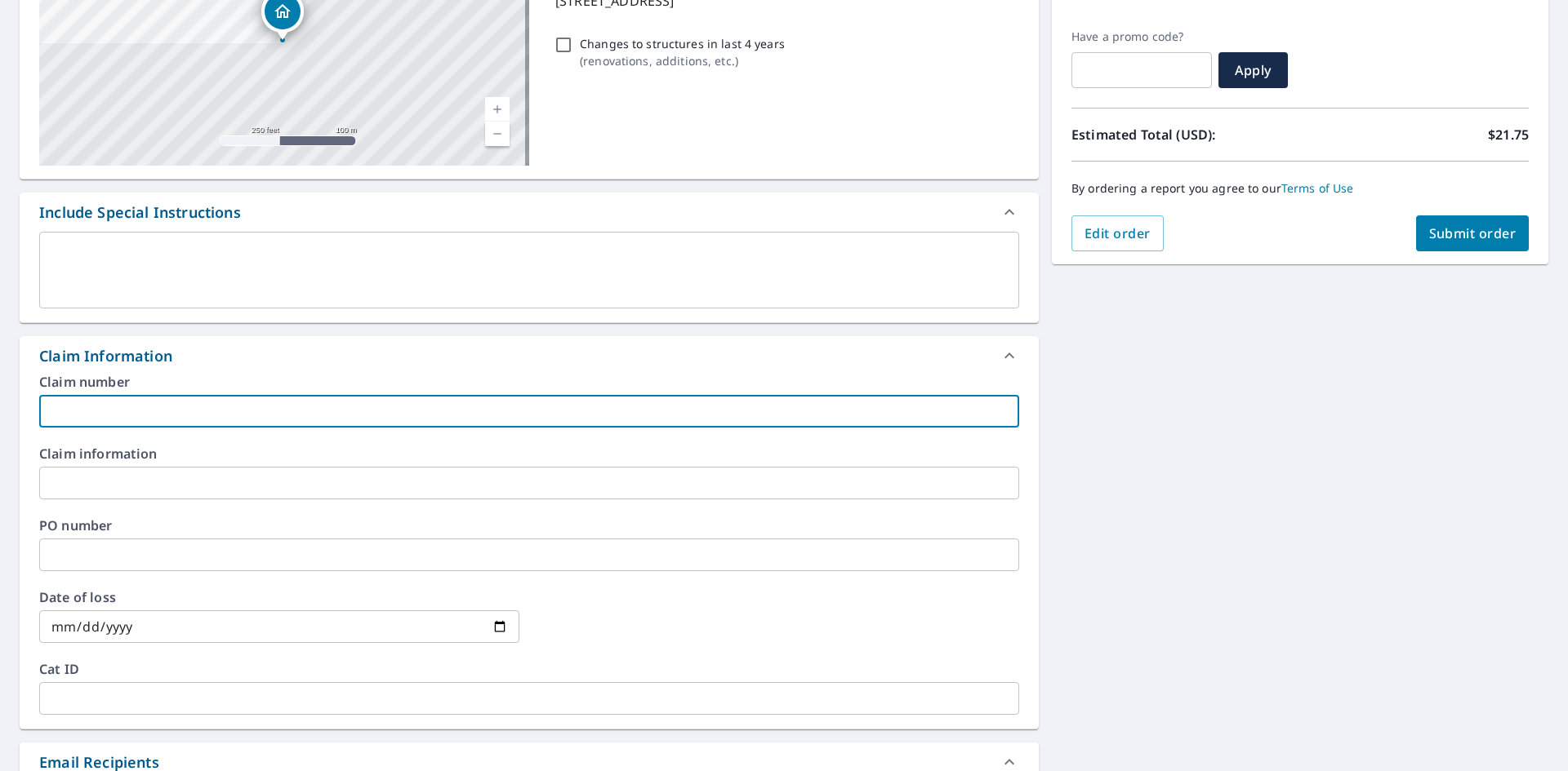
paste input "8158595"
click at [189, 404] on input "8158595" at bounding box center [529, 411] width 980 height 33
paste input "SWF Management Co. LLC property"
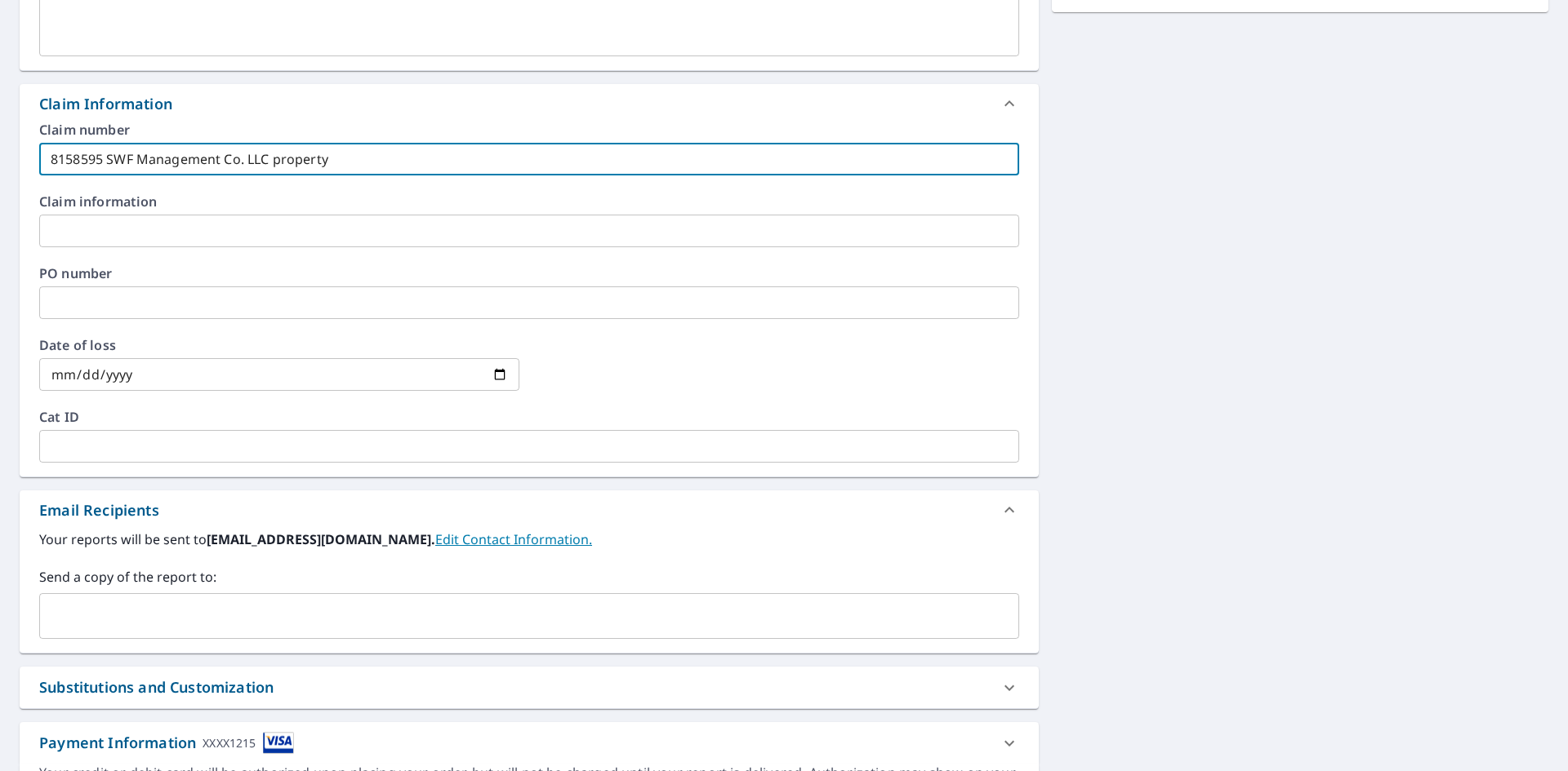
scroll to position [607, 0]
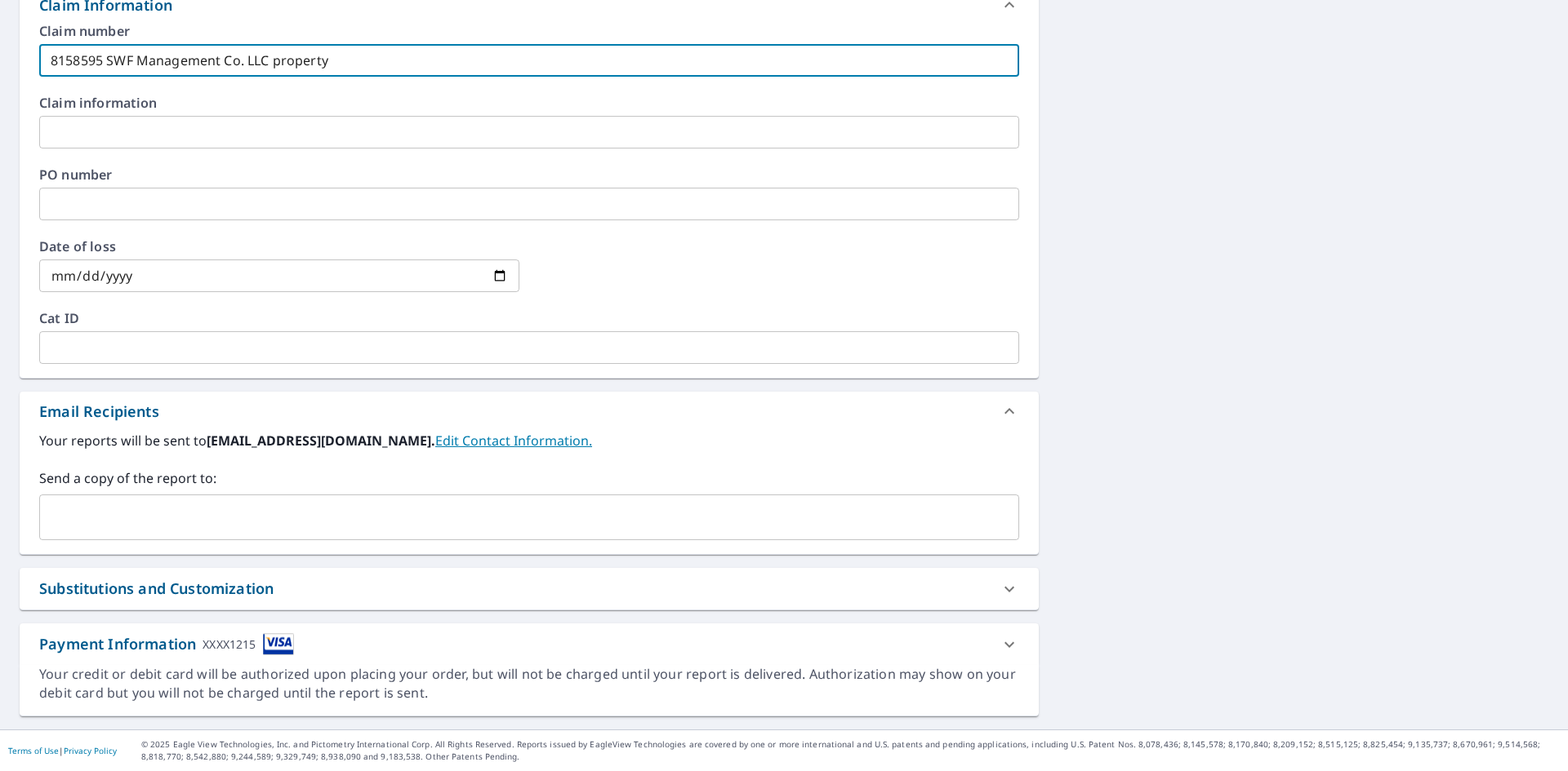
click at [130, 501] on div "​" at bounding box center [529, 517] width 980 height 46
type input "8158595 SWF Management Co. LLC property"
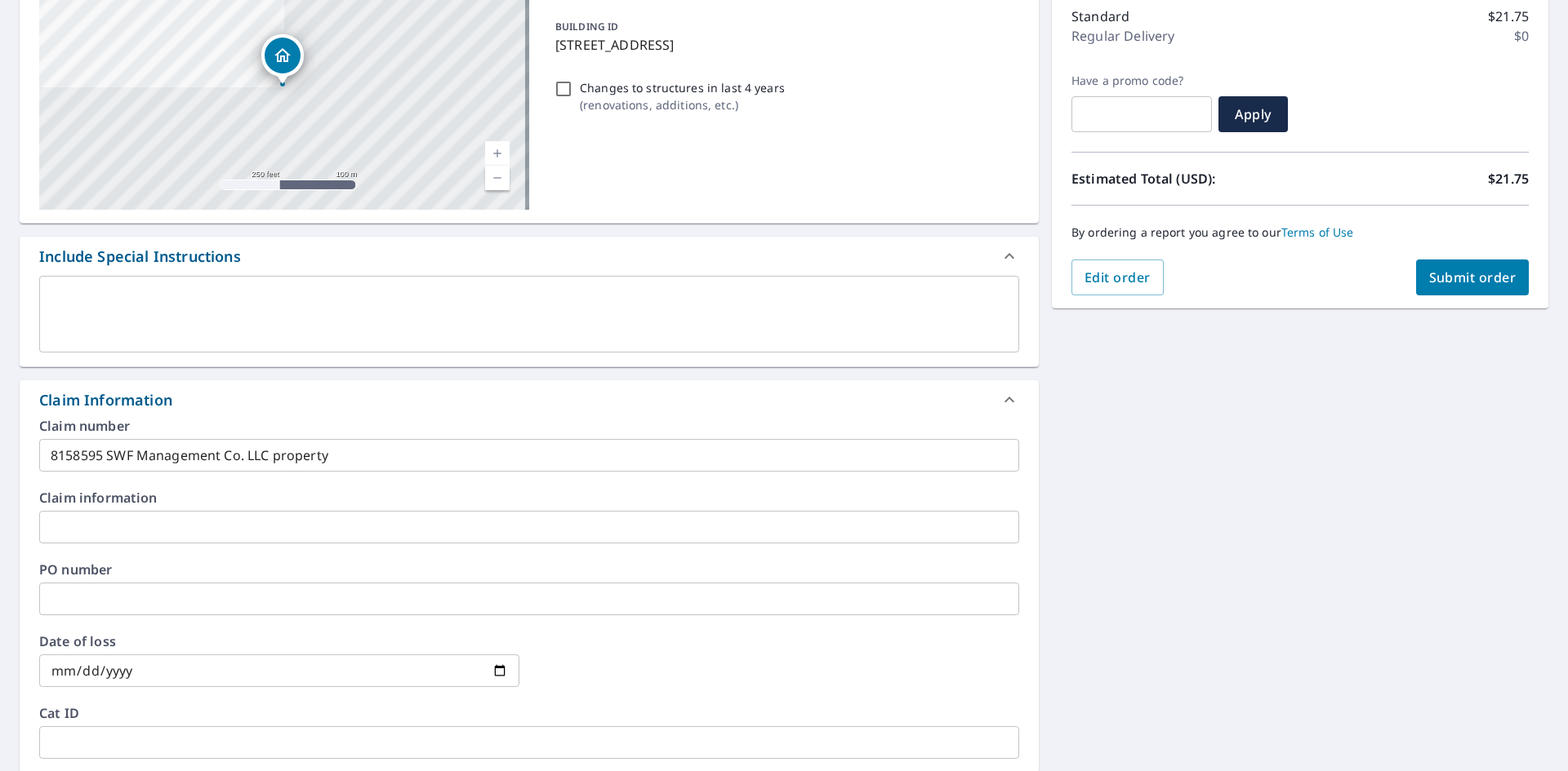
scroll to position [36, 0]
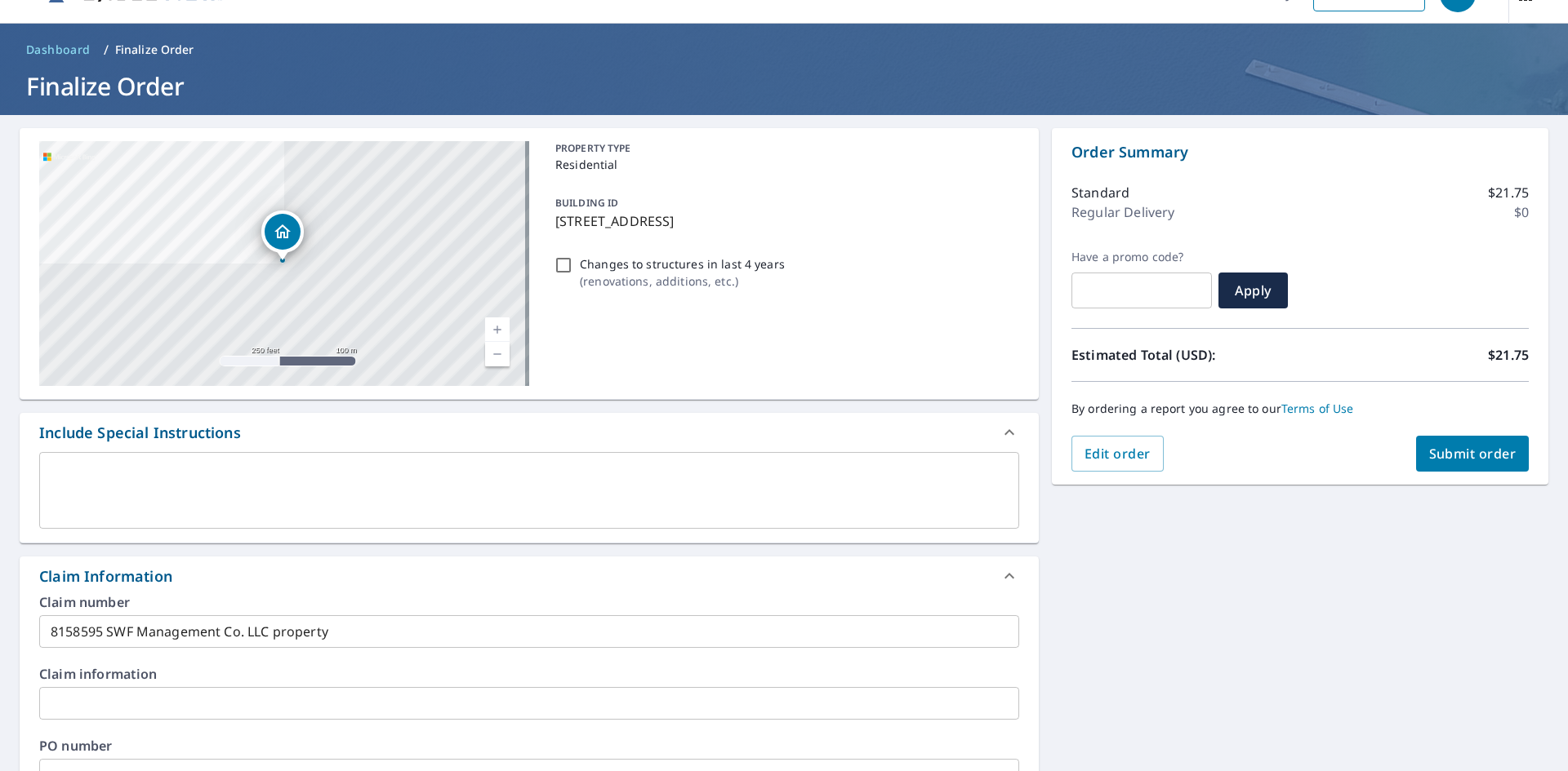
type input "[EMAIL_ADDRESS][DOMAIN_NAME]"
click at [1440, 444] on button "Submit order" at bounding box center [1473, 454] width 114 height 36
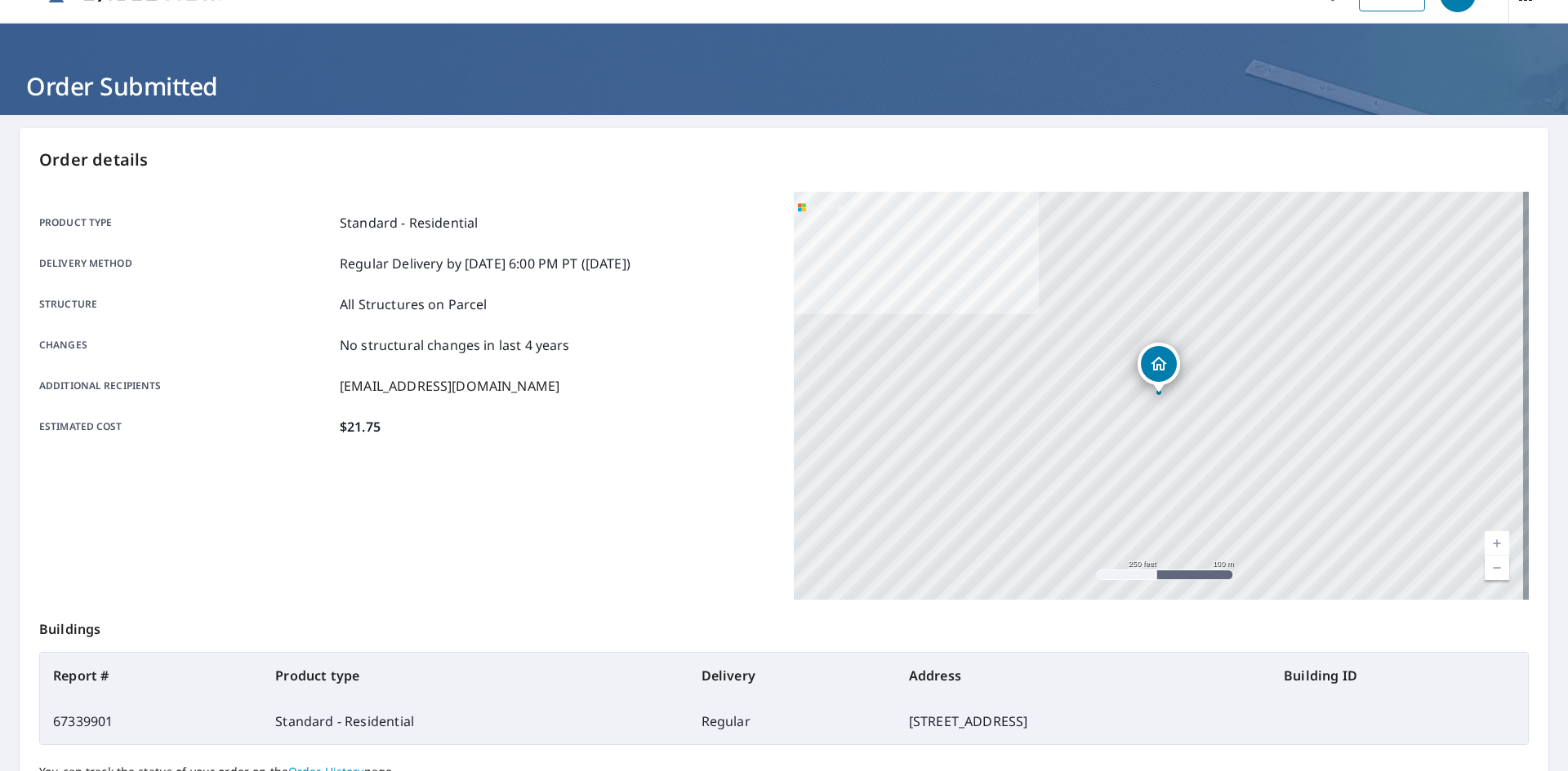
scroll to position [190, 0]
